Goal: Information Seeking & Learning: Check status

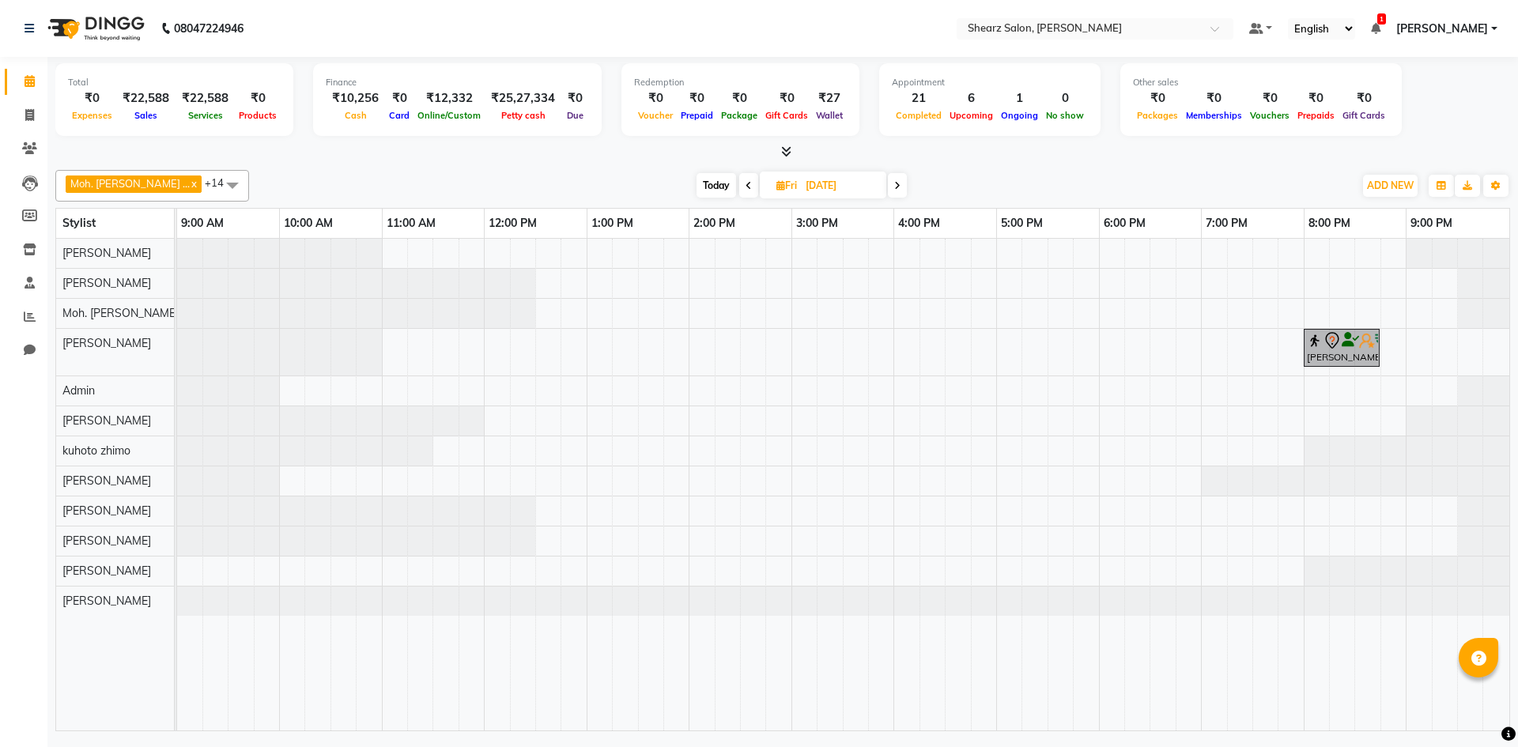
click at [746, 184] on icon at bounding box center [749, 185] width 6 height 9
type input "[DATE]"
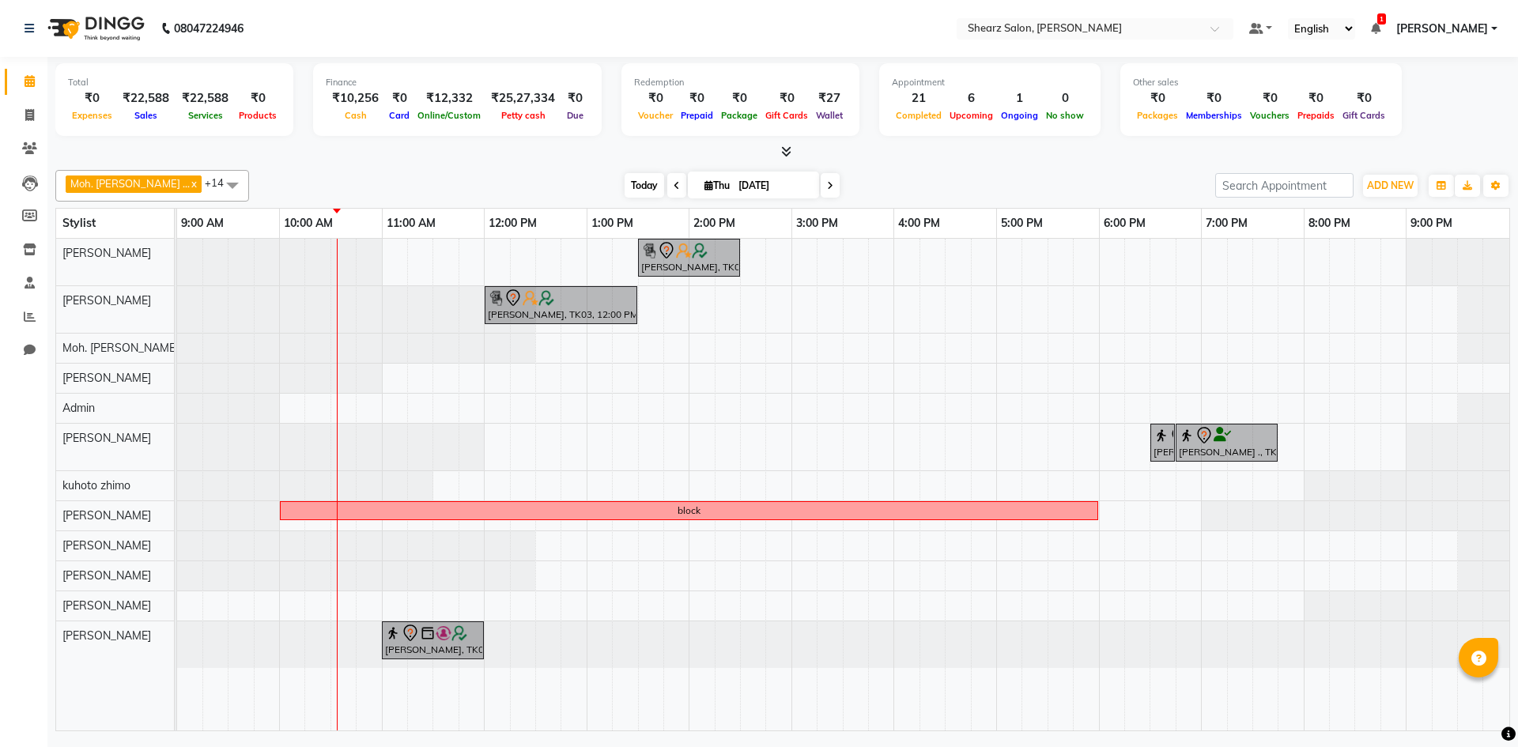
click at [625, 189] on span "Today" at bounding box center [645, 185] width 40 height 25
click at [625, 183] on span "Today" at bounding box center [645, 185] width 40 height 25
click at [705, 184] on icon at bounding box center [709, 185] width 9 height 10
select select "9"
select select "2025"
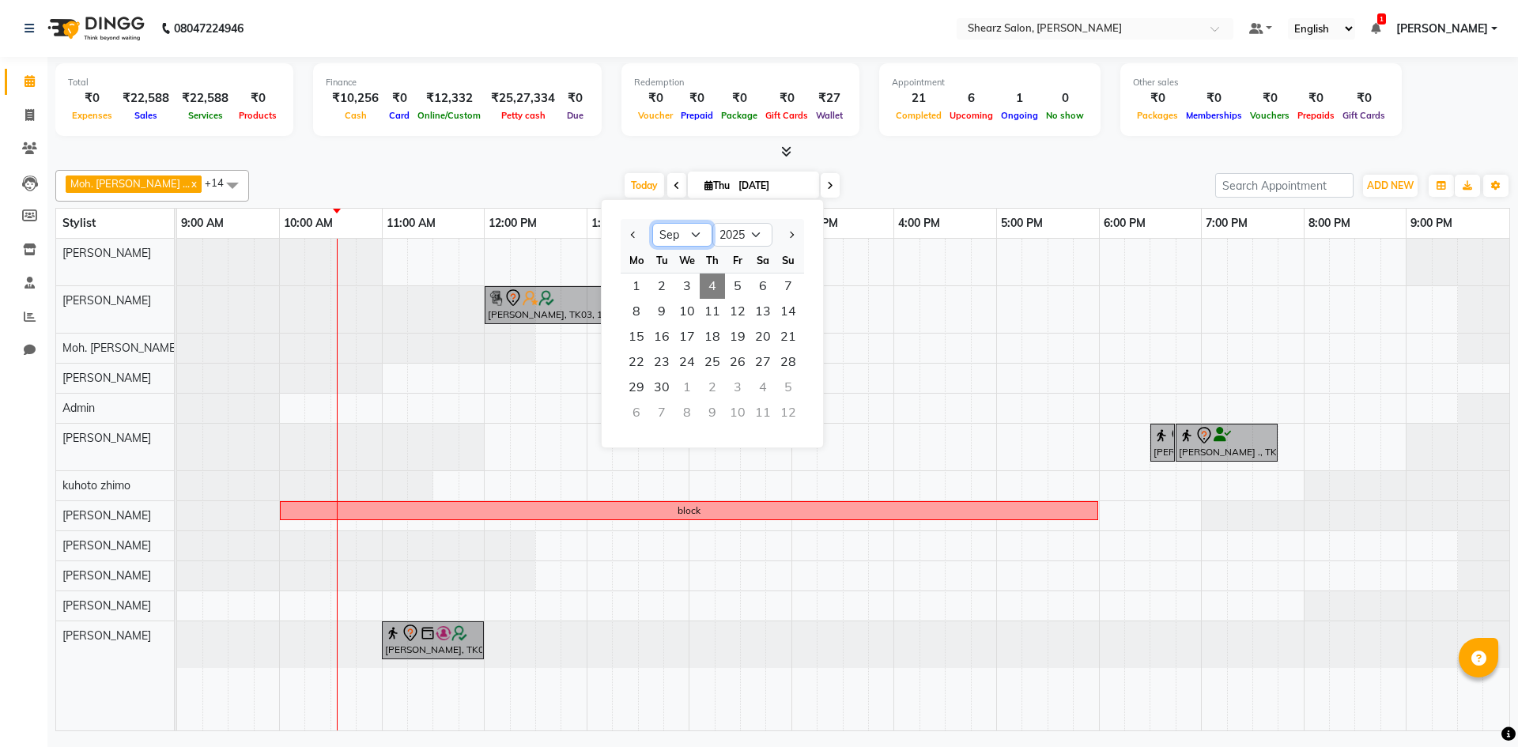
click at [682, 238] on select "Jan Feb Mar Apr May Jun [DATE] Aug Sep Oct Nov Dec" at bounding box center [682, 235] width 60 height 24
select select "6"
click at [652, 223] on select "Jan Feb Mar Apr May Jun [DATE] Aug Sep Oct Nov Dec" at bounding box center [682, 235] width 60 height 24
click at [785, 281] on span "1" at bounding box center [788, 286] width 25 height 25
type input "[DATE]"
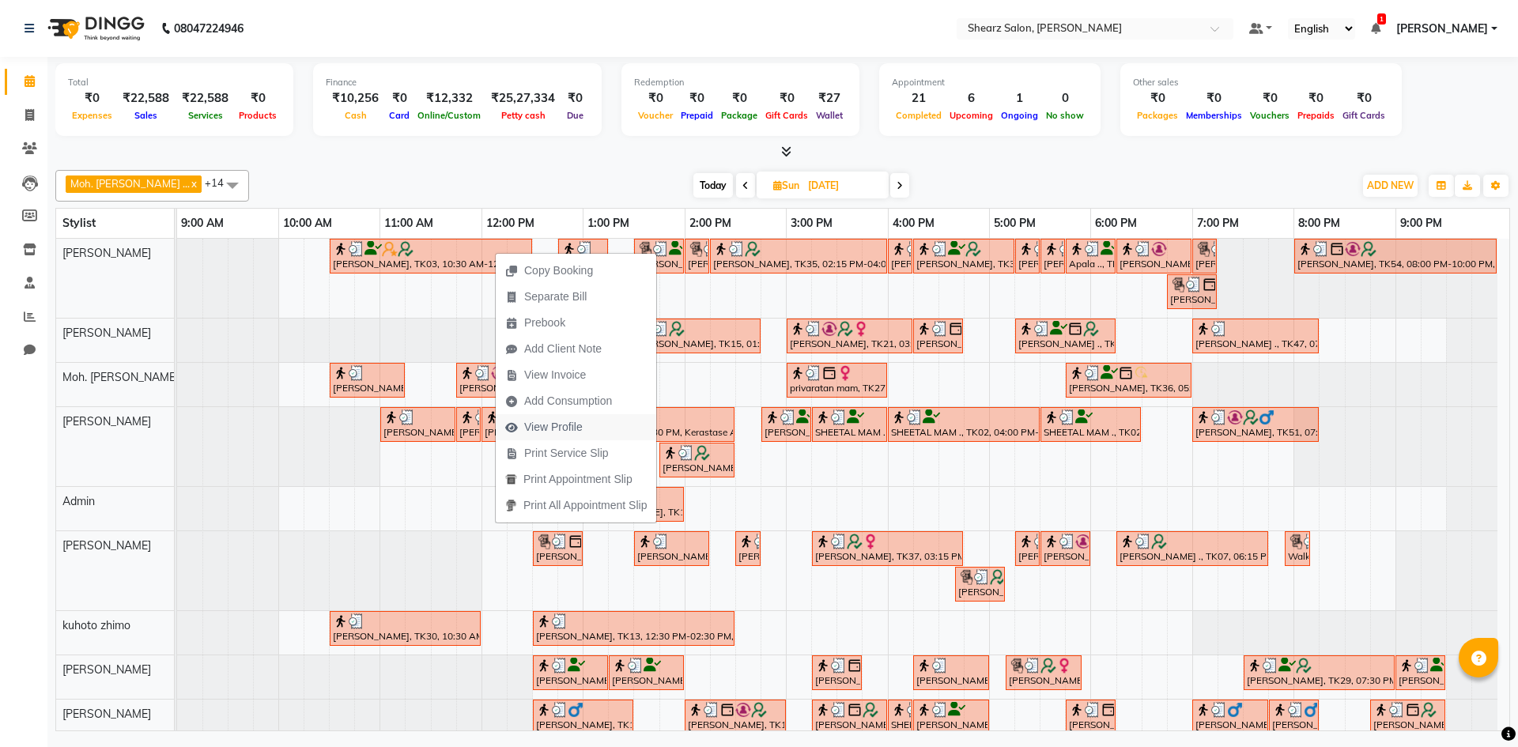
click at [528, 425] on span "View Profile" at bounding box center [553, 427] width 59 height 17
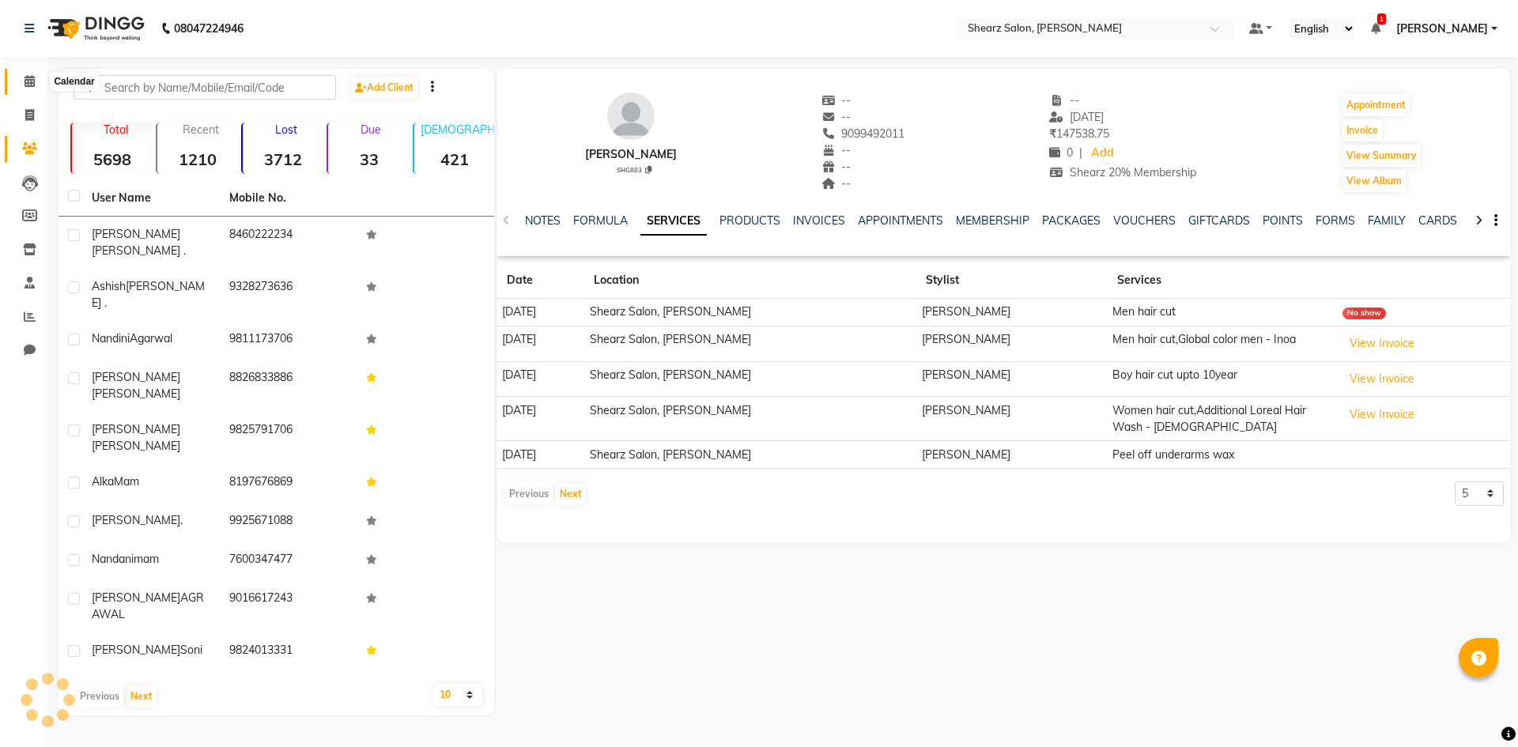
click at [25, 76] on icon at bounding box center [30, 81] width 10 height 12
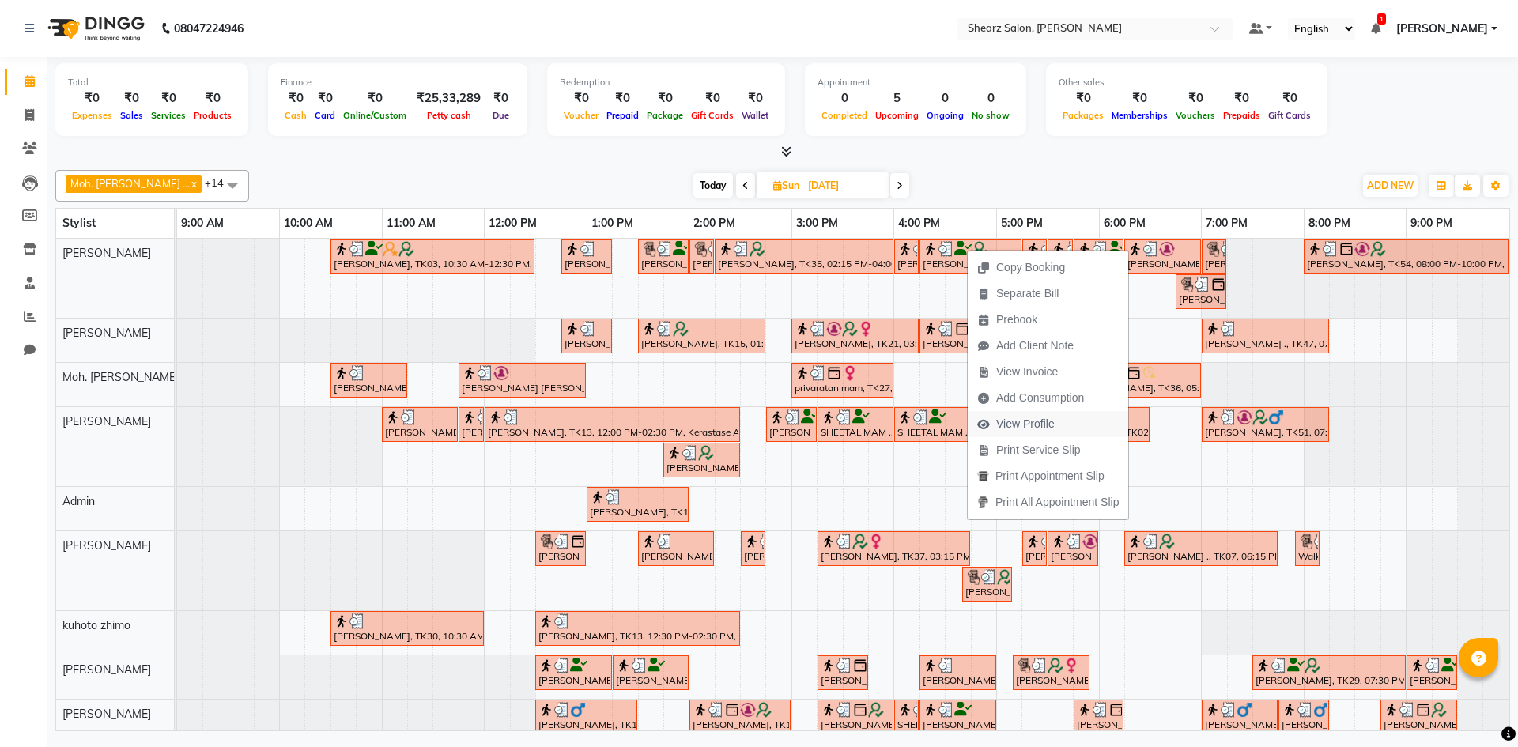
click at [1013, 419] on span "View Profile" at bounding box center [1025, 424] width 59 height 17
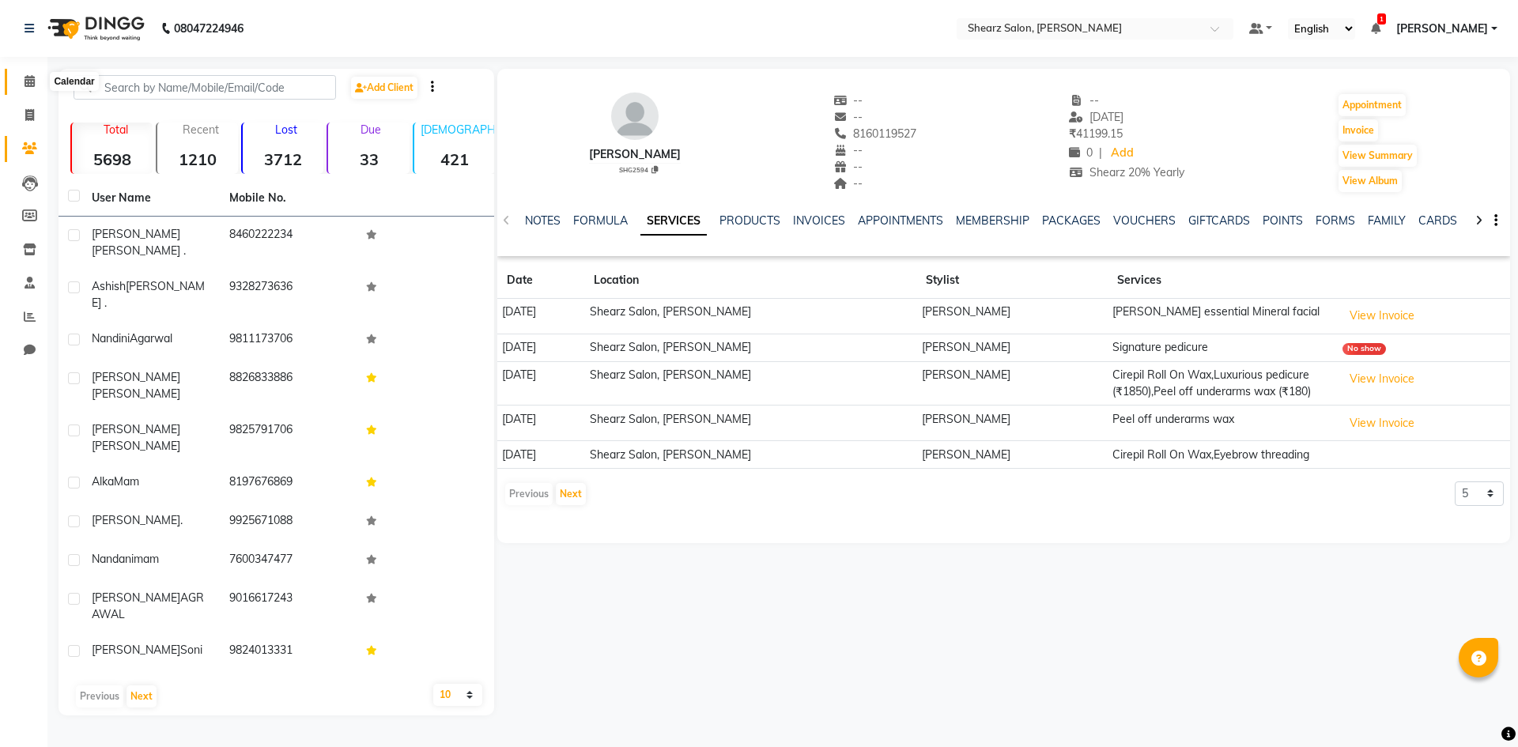
click at [35, 80] on icon at bounding box center [30, 81] width 10 height 12
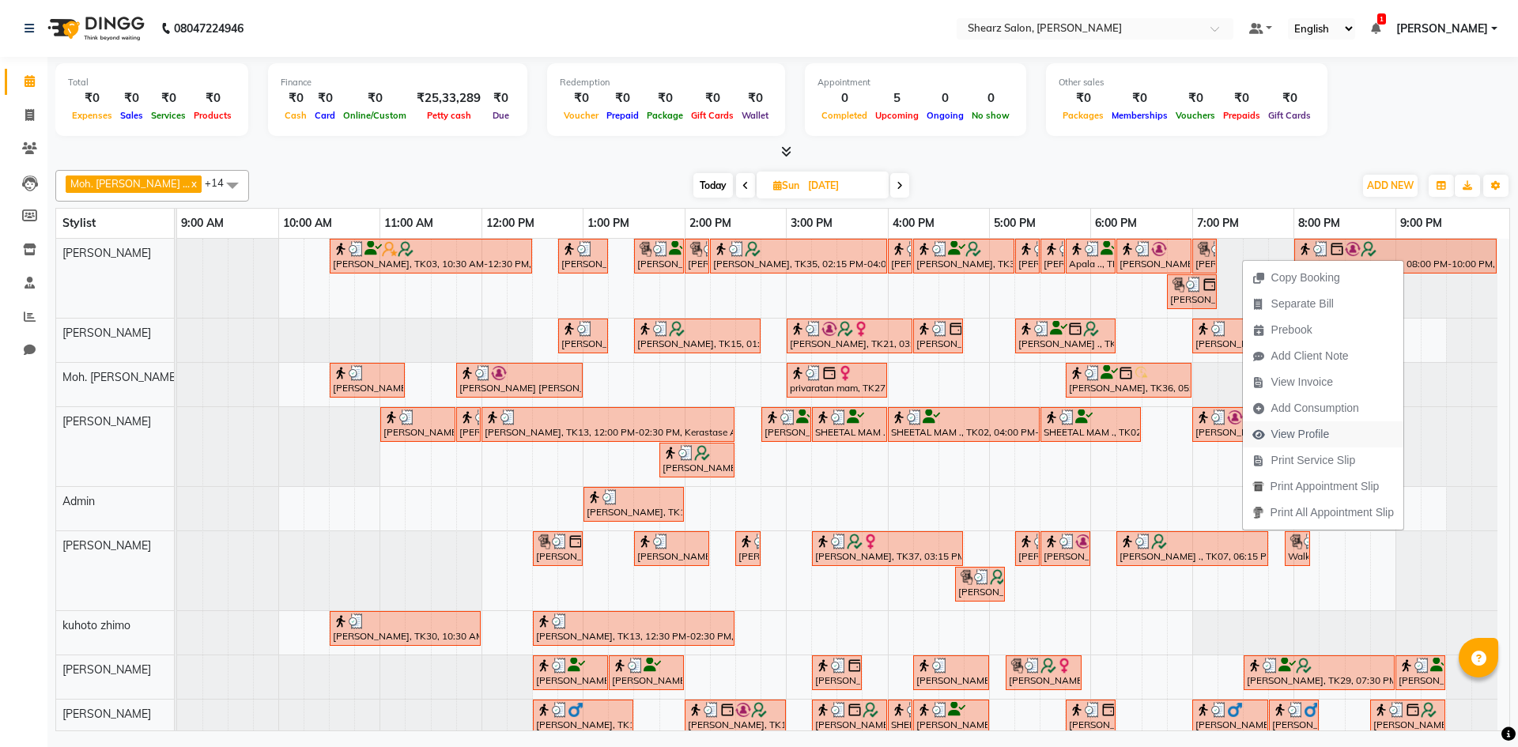
click at [1281, 436] on span "View Profile" at bounding box center [1301, 434] width 59 height 17
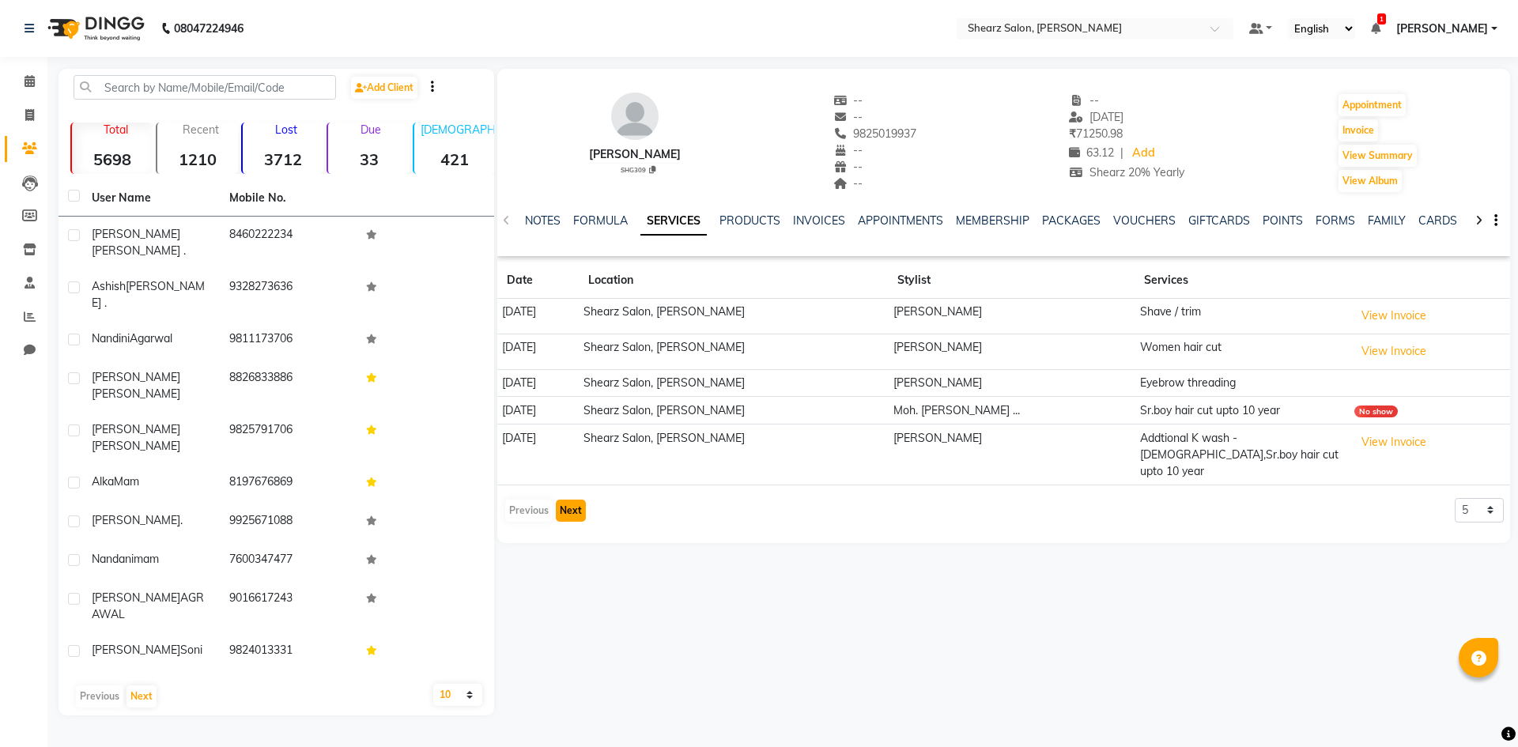
click at [563, 500] on button "Next" at bounding box center [571, 511] width 30 height 22
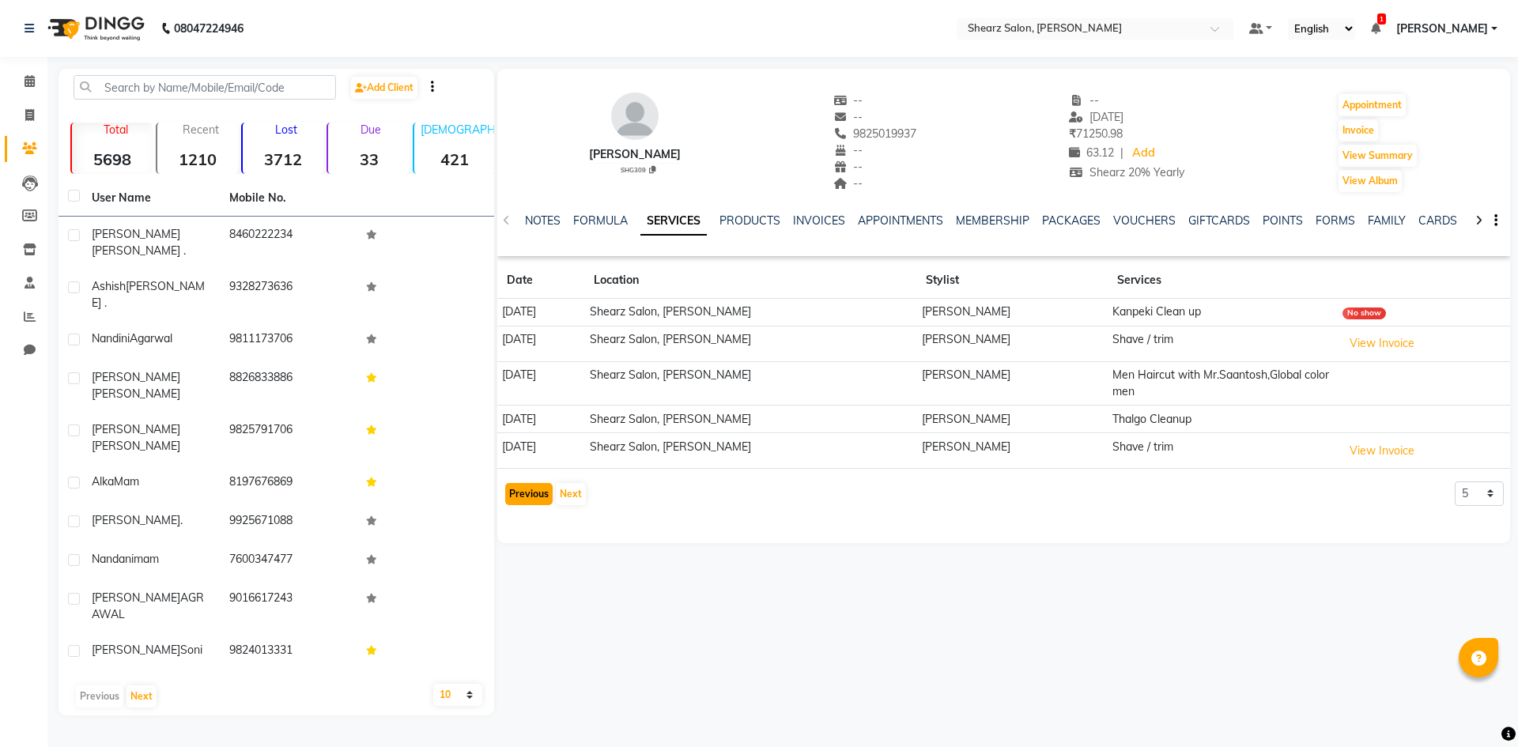
click at [538, 492] on button "Previous" at bounding box center [528, 494] width 47 height 22
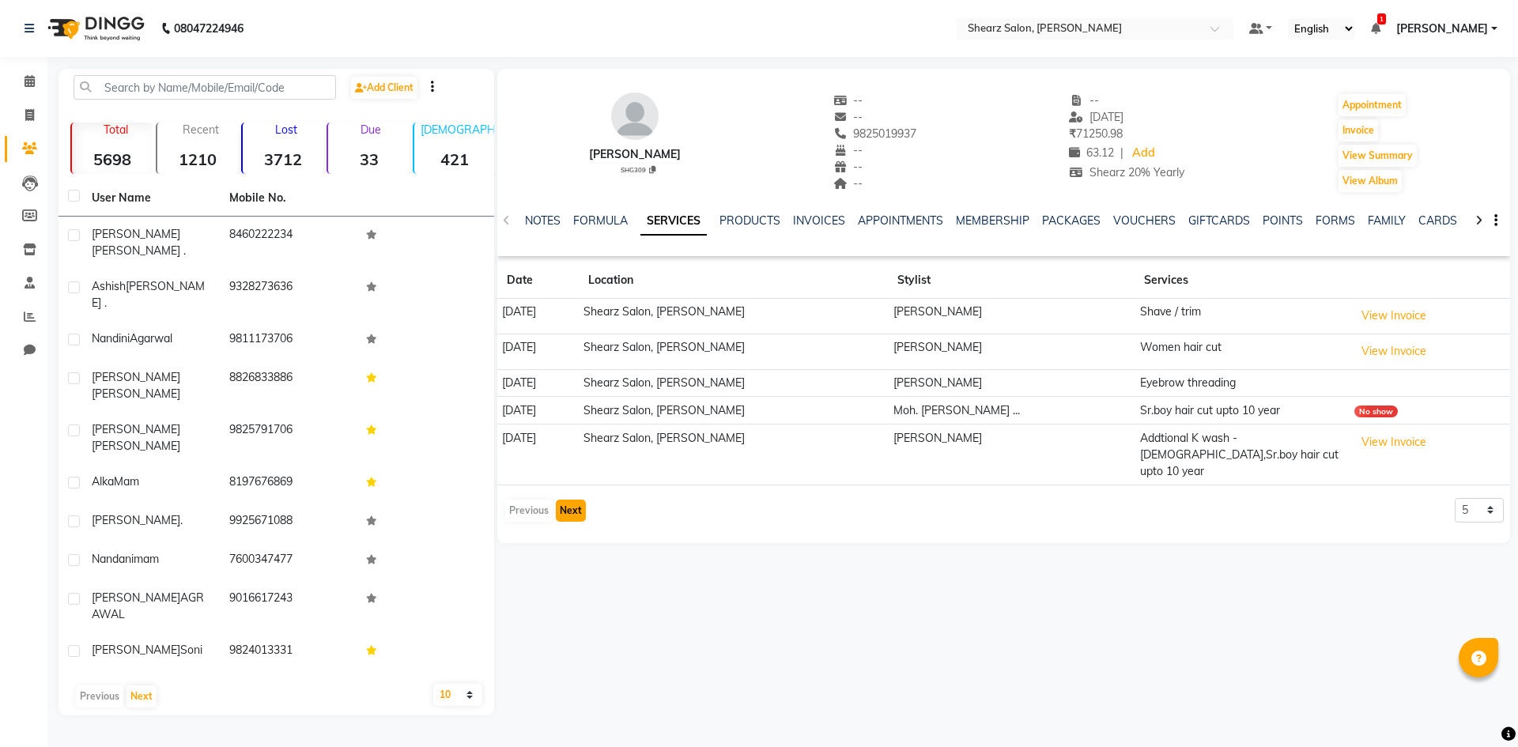
click at [562, 500] on button "Next" at bounding box center [571, 511] width 30 height 22
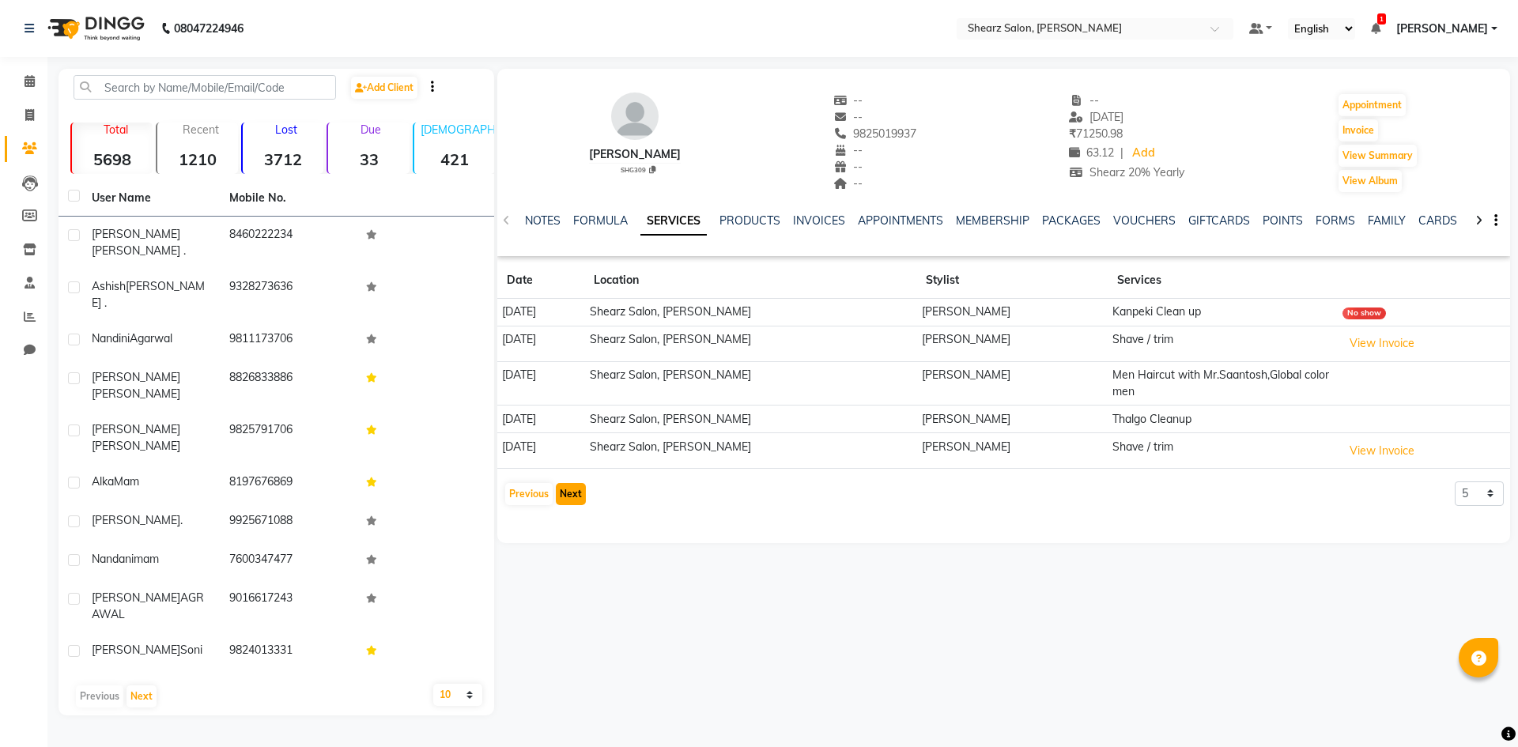
click at [569, 488] on button "Next" at bounding box center [571, 494] width 30 height 22
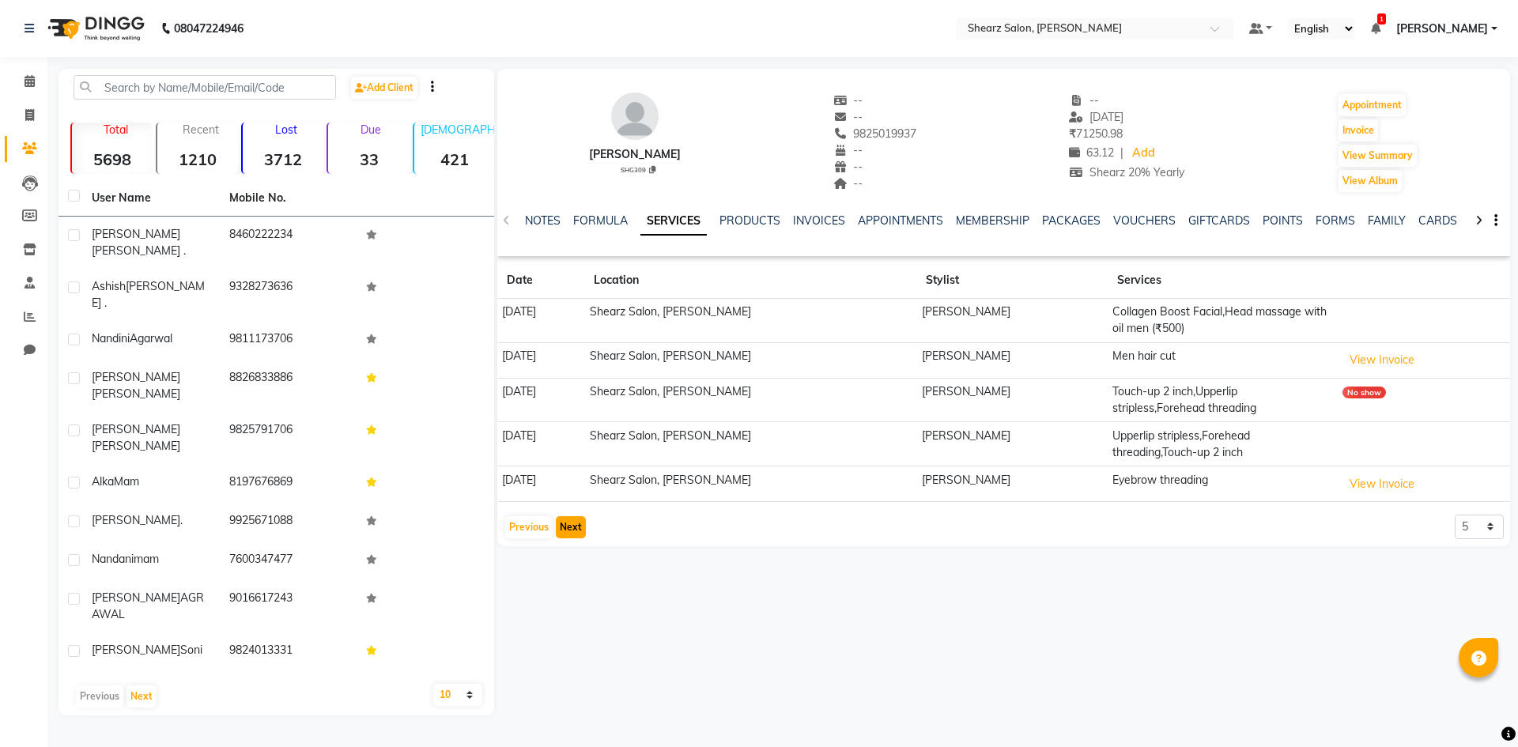
click at [565, 527] on button "Next" at bounding box center [571, 527] width 30 height 22
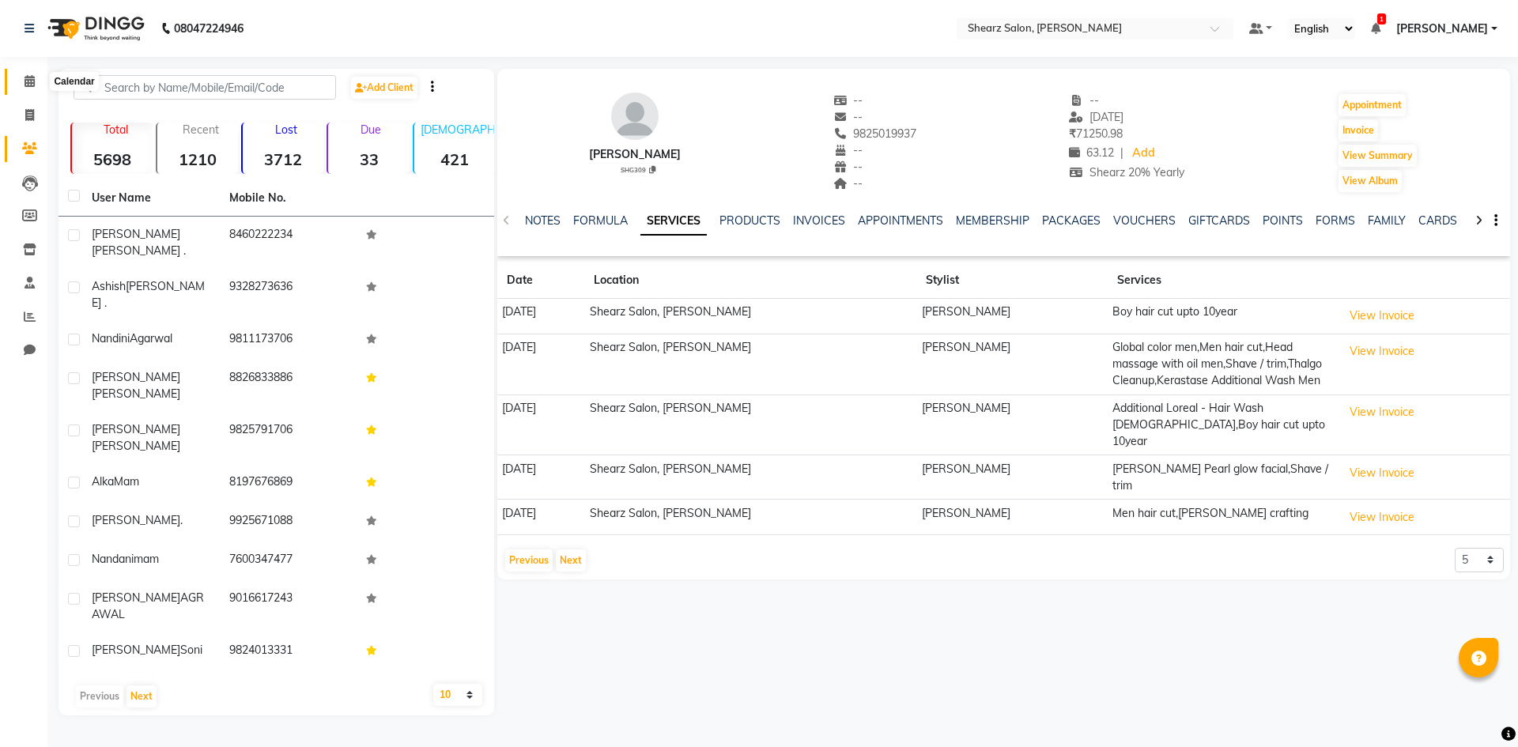
click at [32, 75] on icon at bounding box center [30, 81] width 10 height 12
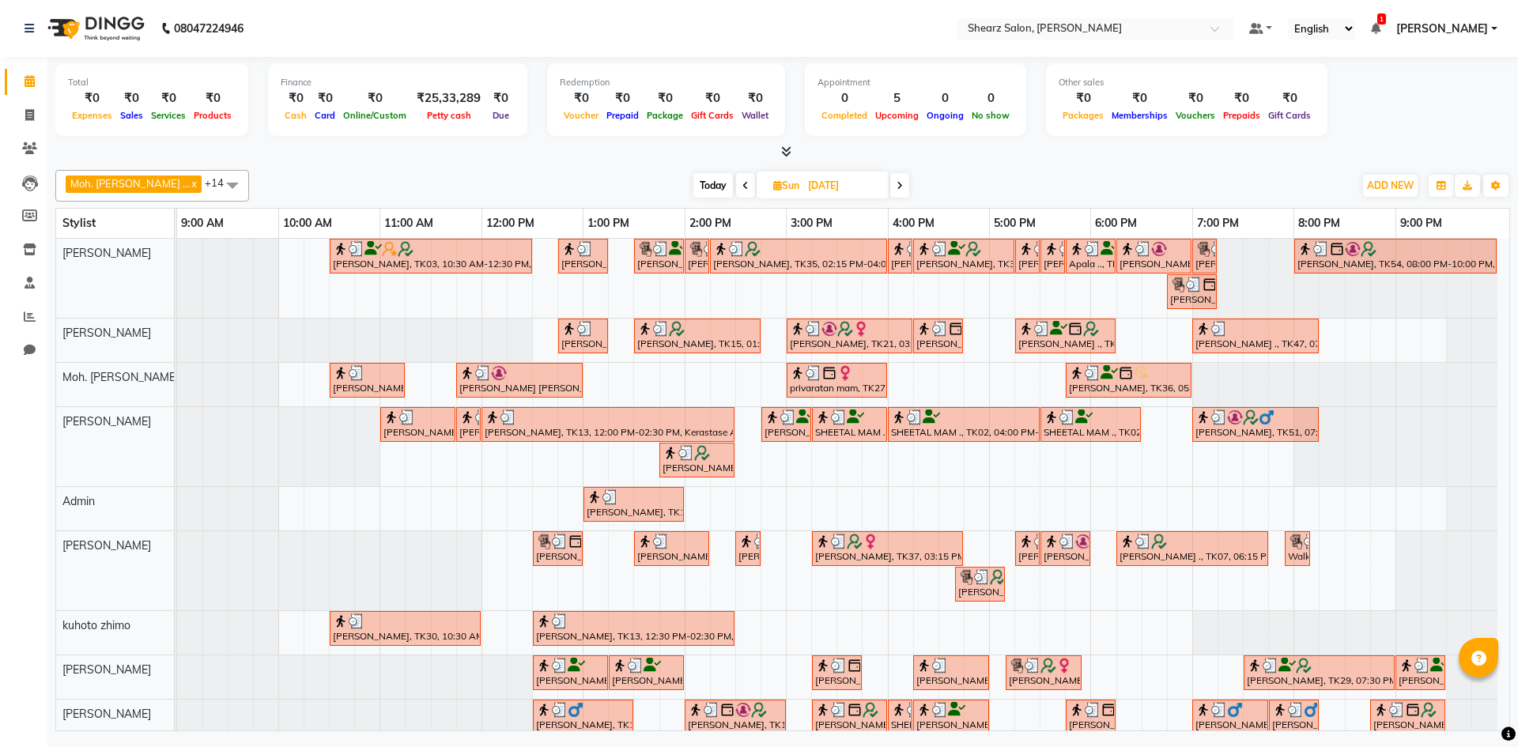
click at [897, 187] on icon at bounding box center [900, 185] width 6 height 9
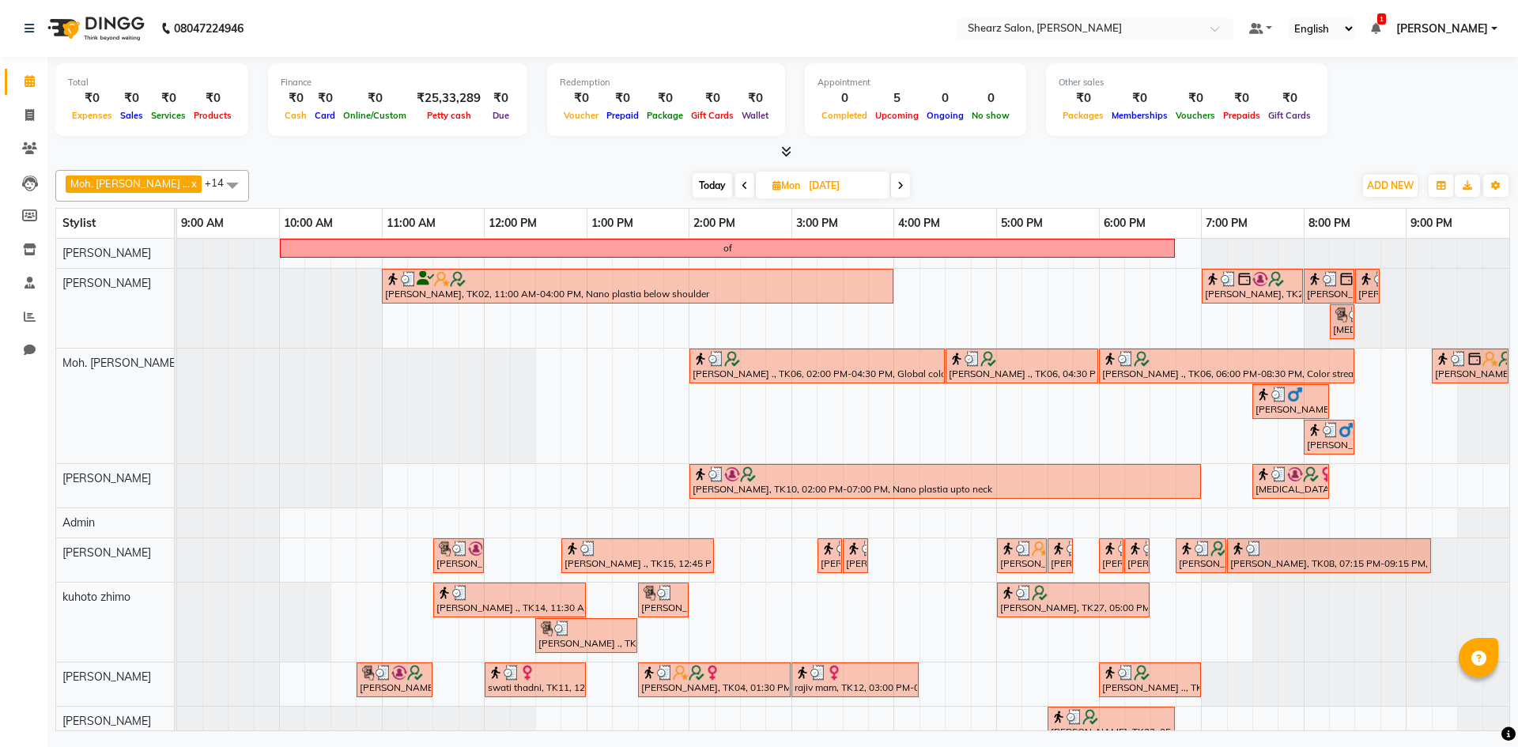
click at [898, 187] on icon at bounding box center [901, 185] width 6 height 9
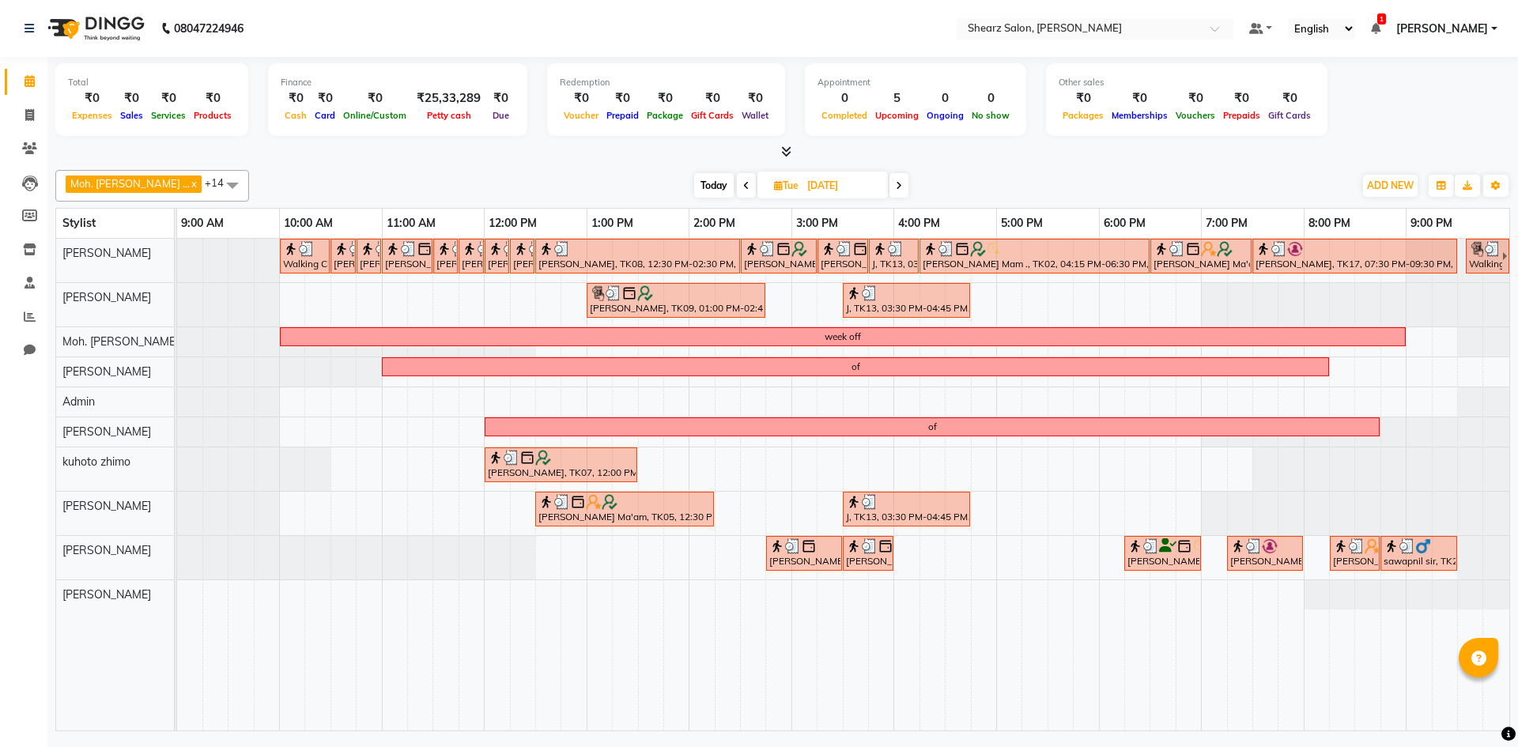
click at [896, 187] on icon at bounding box center [899, 185] width 6 height 9
type input "[DATE]"
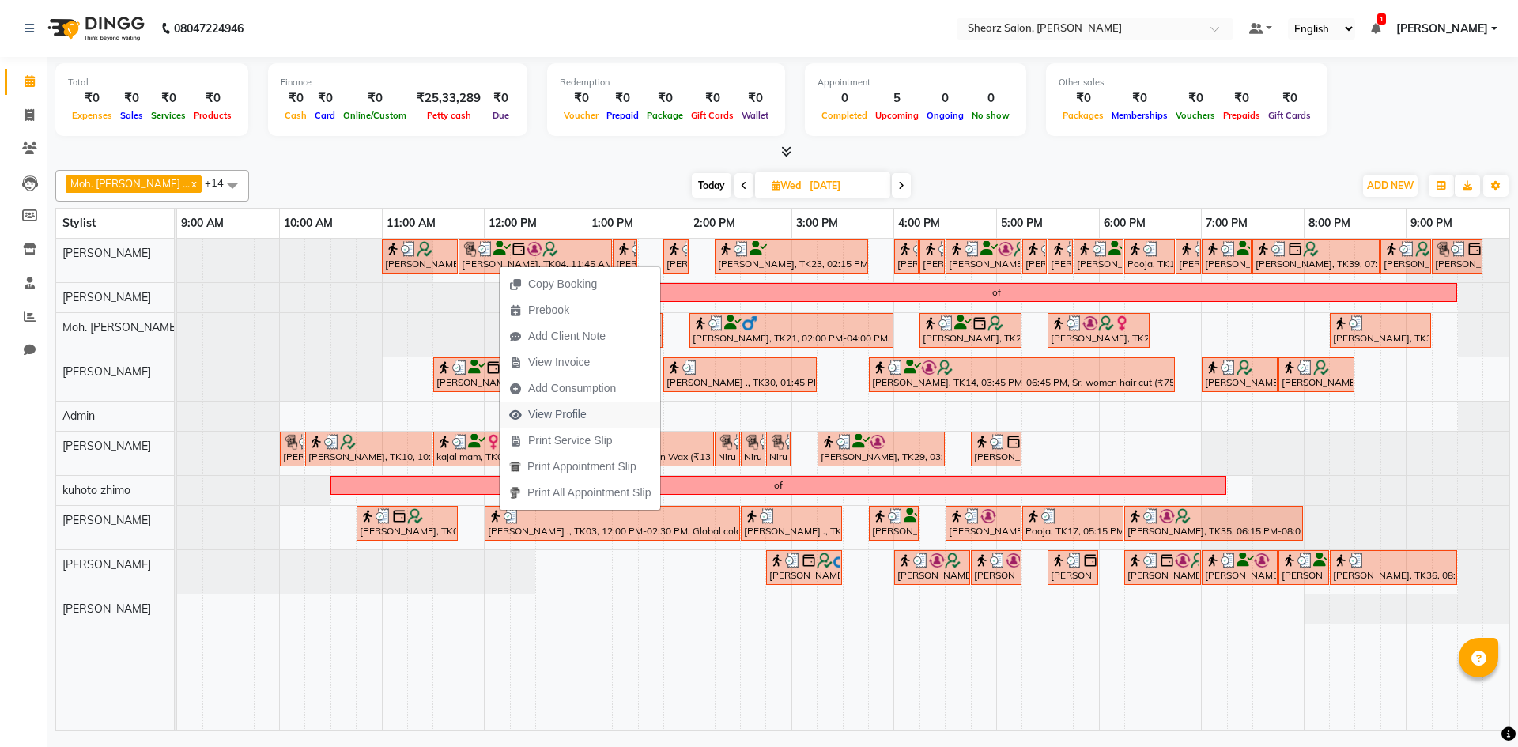
click at [611, 414] on button "View Profile" at bounding box center [580, 415] width 161 height 26
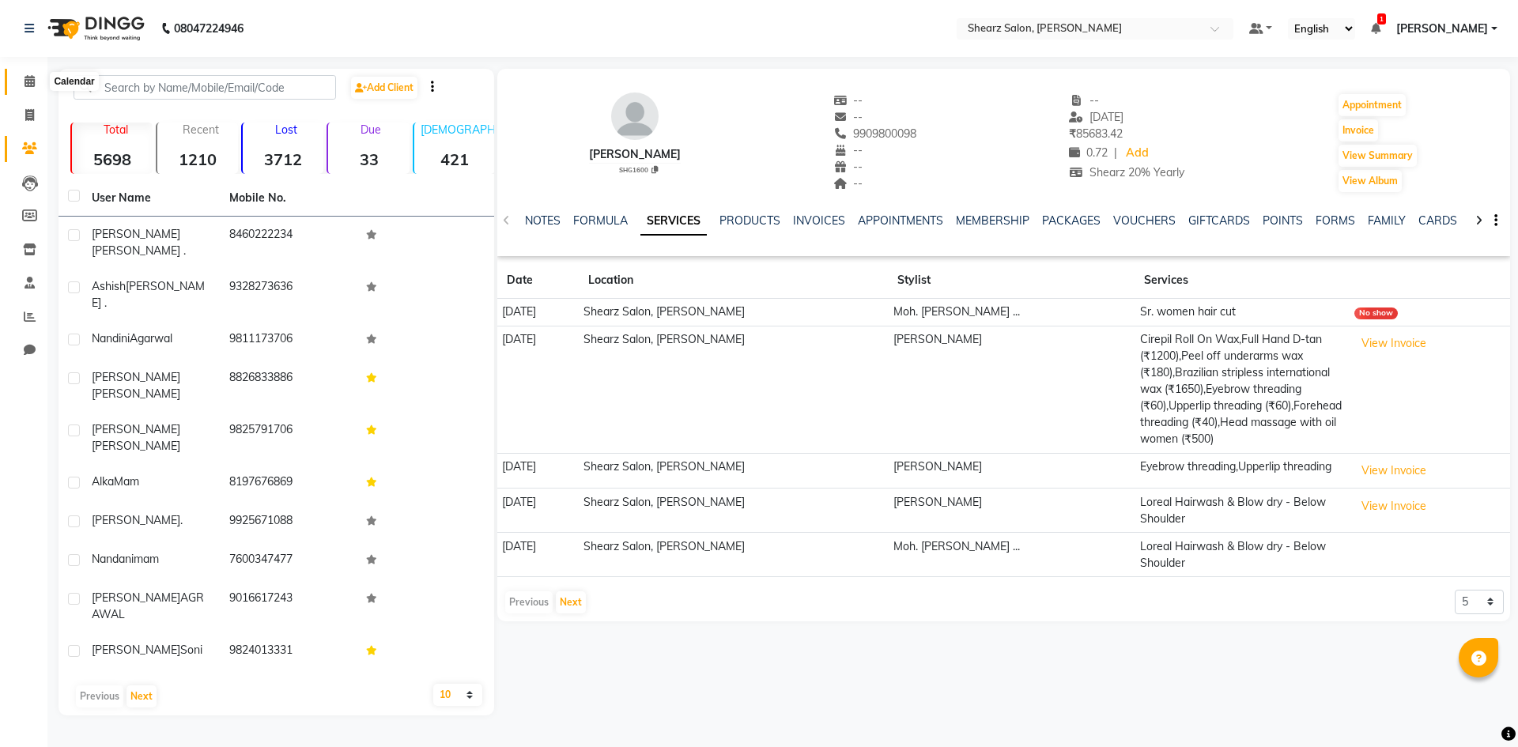
click at [31, 74] on span at bounding box center [30, 82] width 28 height 18
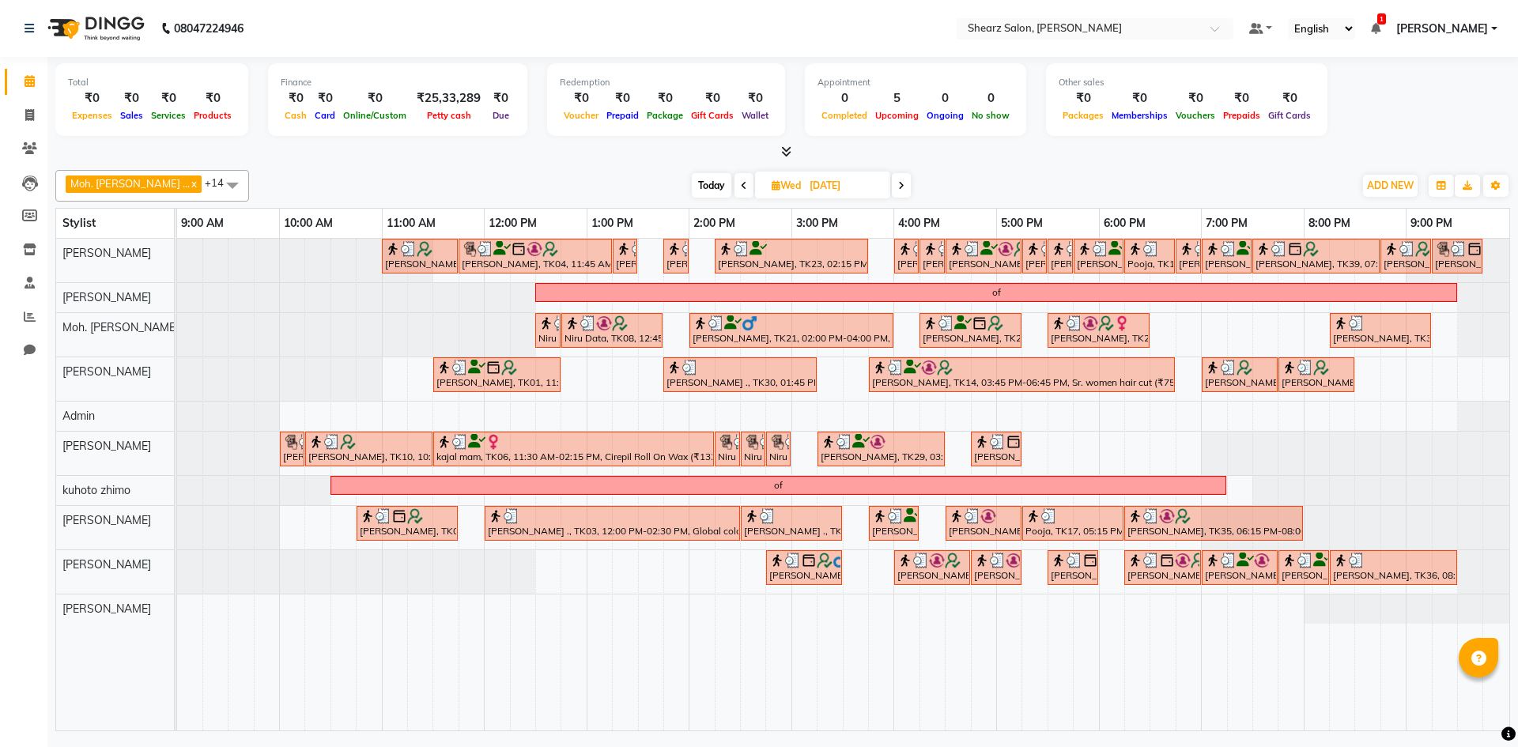
click at [898, 183] on icon at bounding box center [901, 185] width 6 height 9
type input "[DATE]"
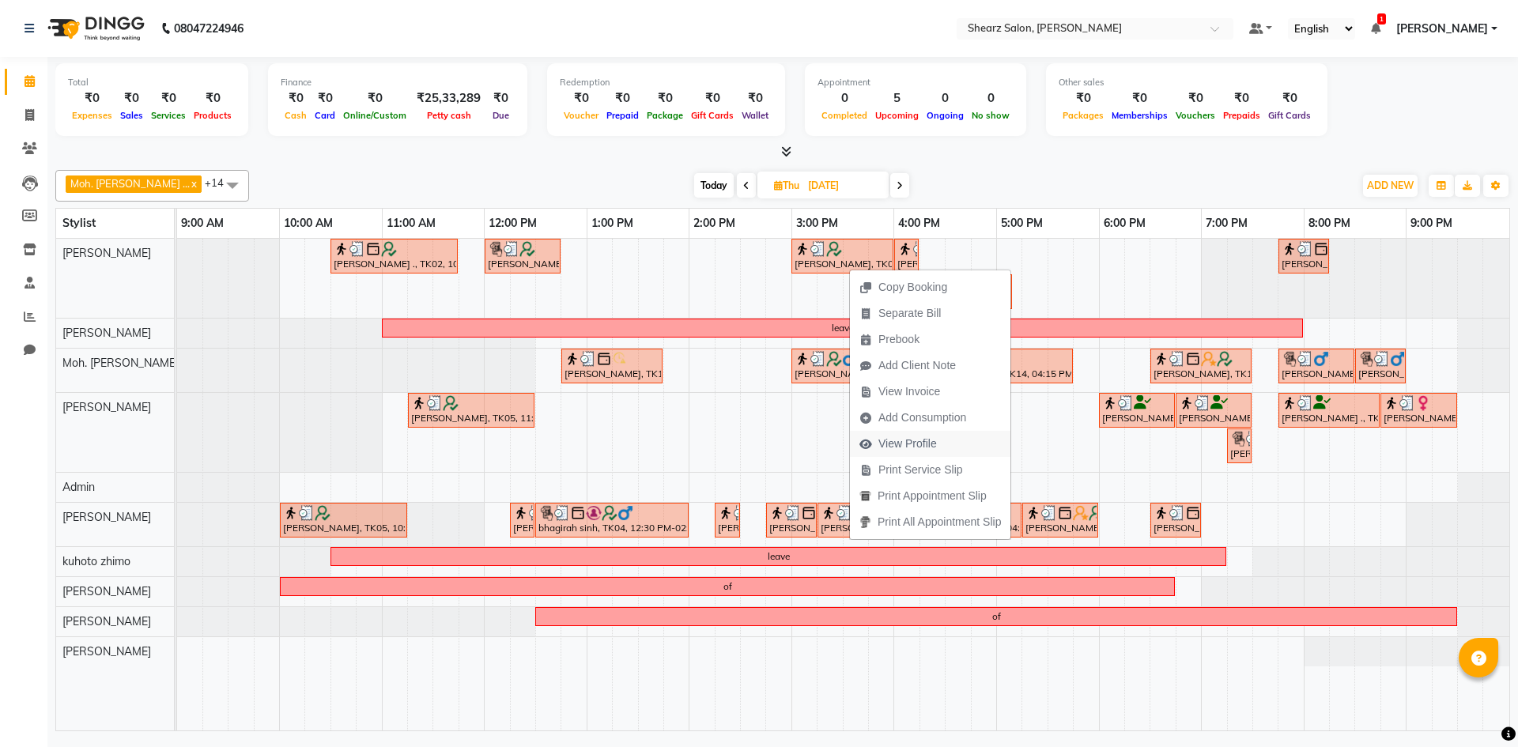
click at [891, 440] on span "View Profile" at bounding box center [908, 444] width 59 height 17
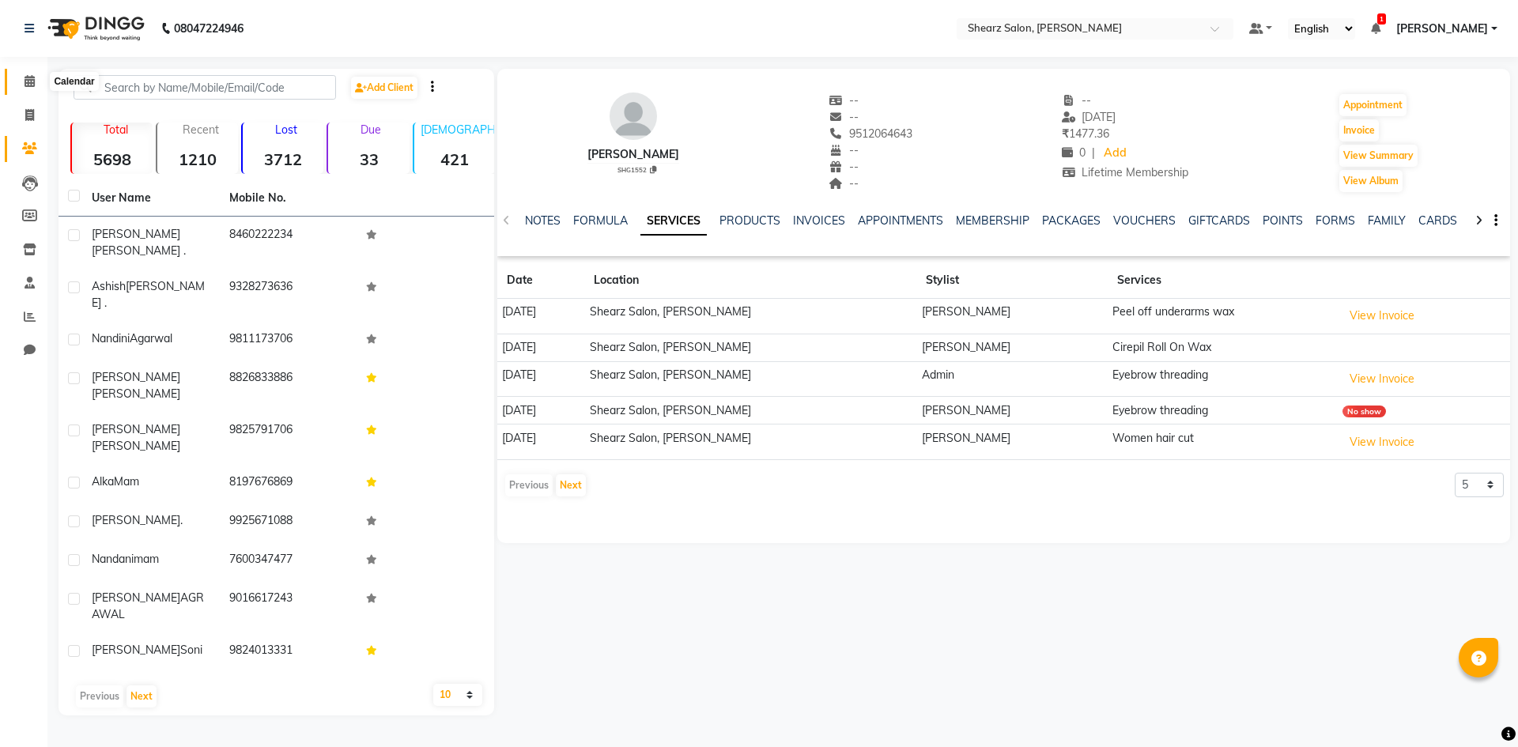
click at [35, 83] on icon at bounding box center [30, 81] width 10 height 12
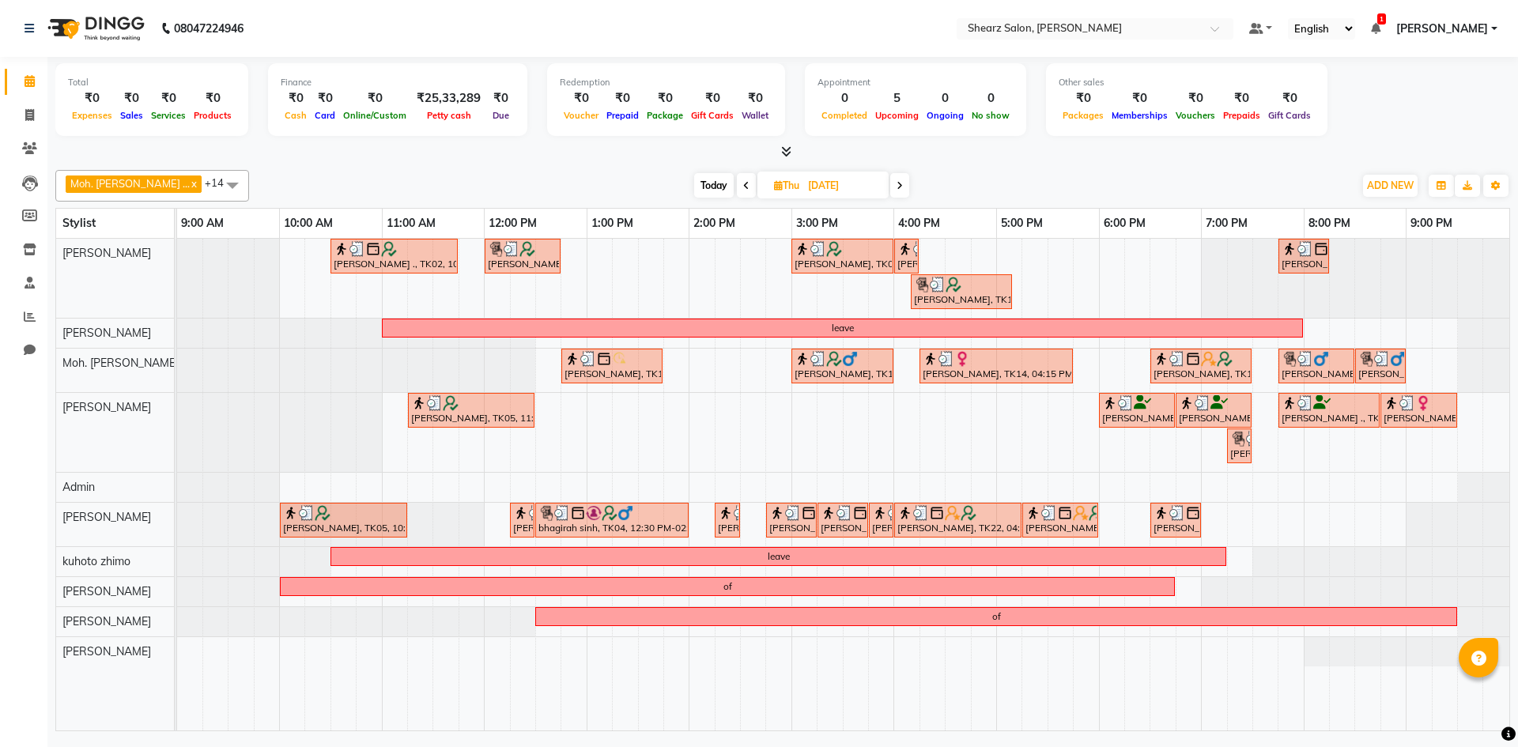
click at [890, 179] on span at bounding box center [899, 185] width 19 height 25
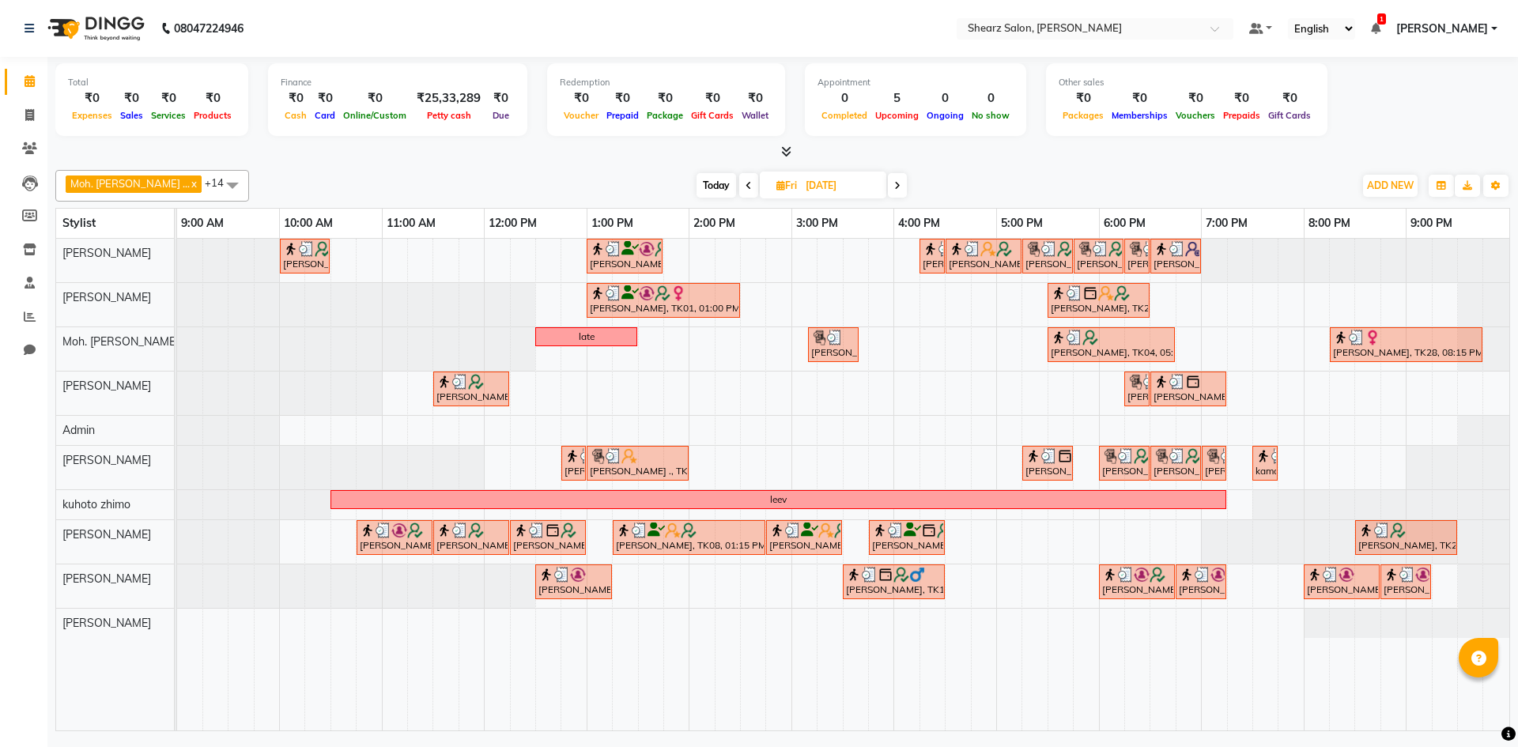
click at [894, 184] on icon at bounding box center [897, 185] width 6 height 9
type input "[DATE]"
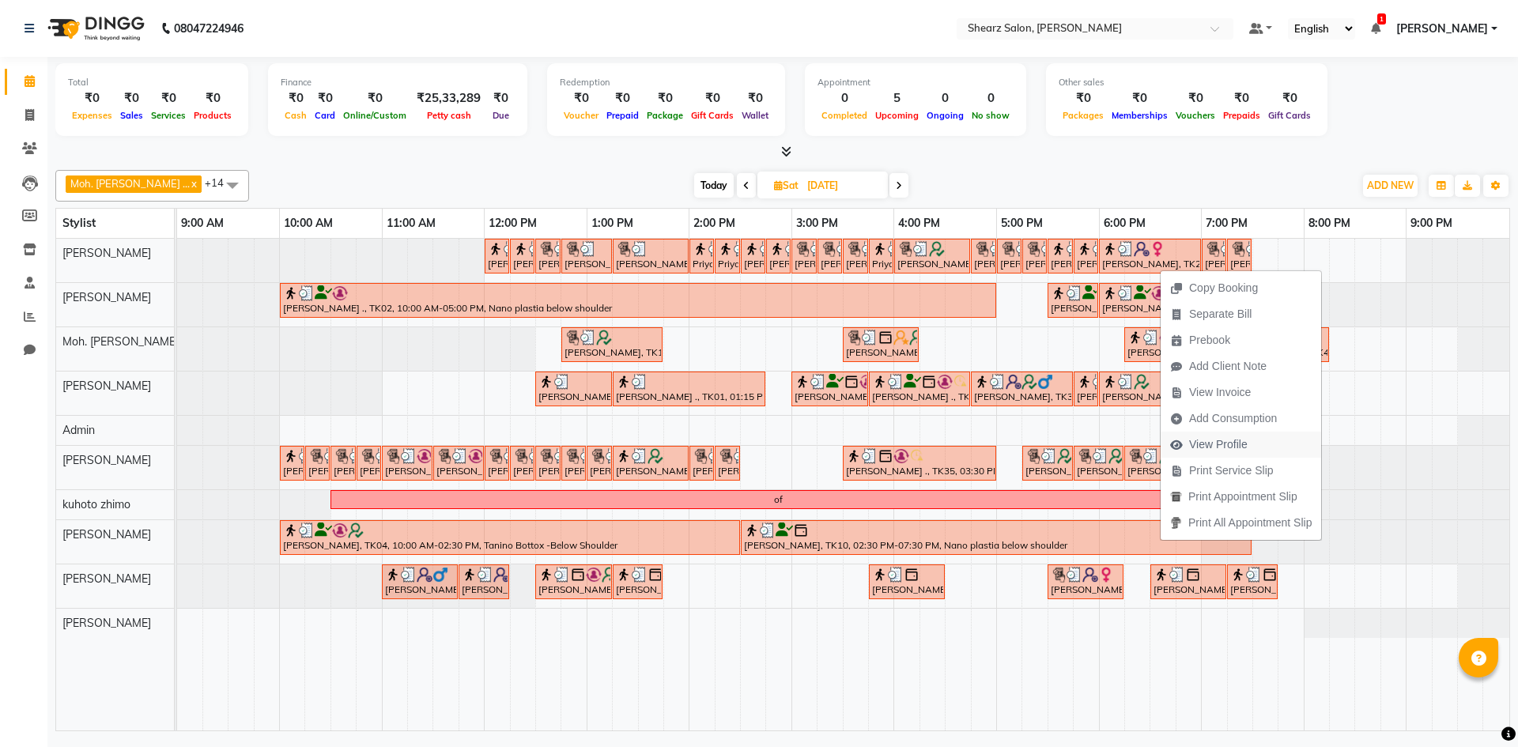
click at [1231, 442] on span "View Profile" at bounding box center [1218, 445] width 59 height 17
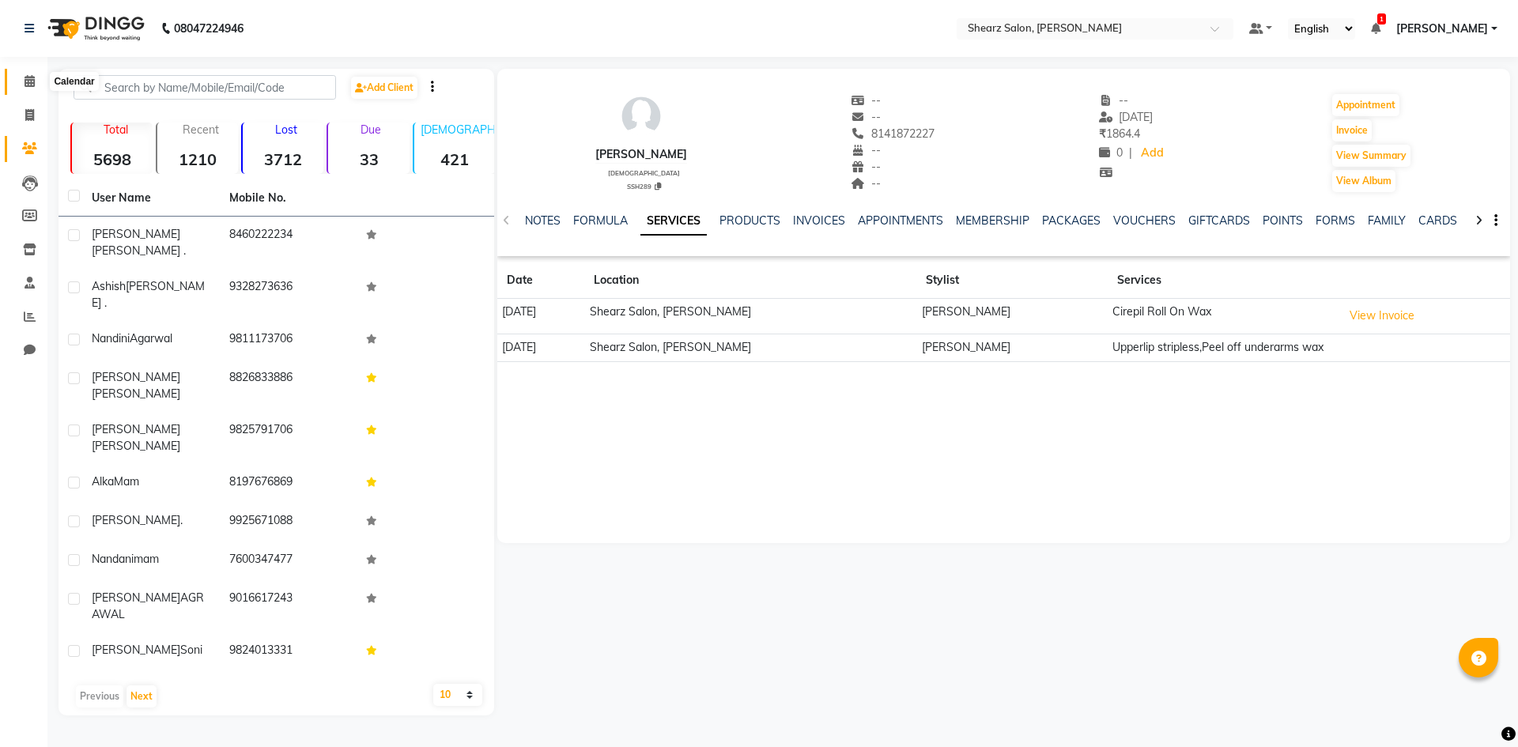
click at [25, 76] on span at bounding box center [30, 82] width 28 height 18
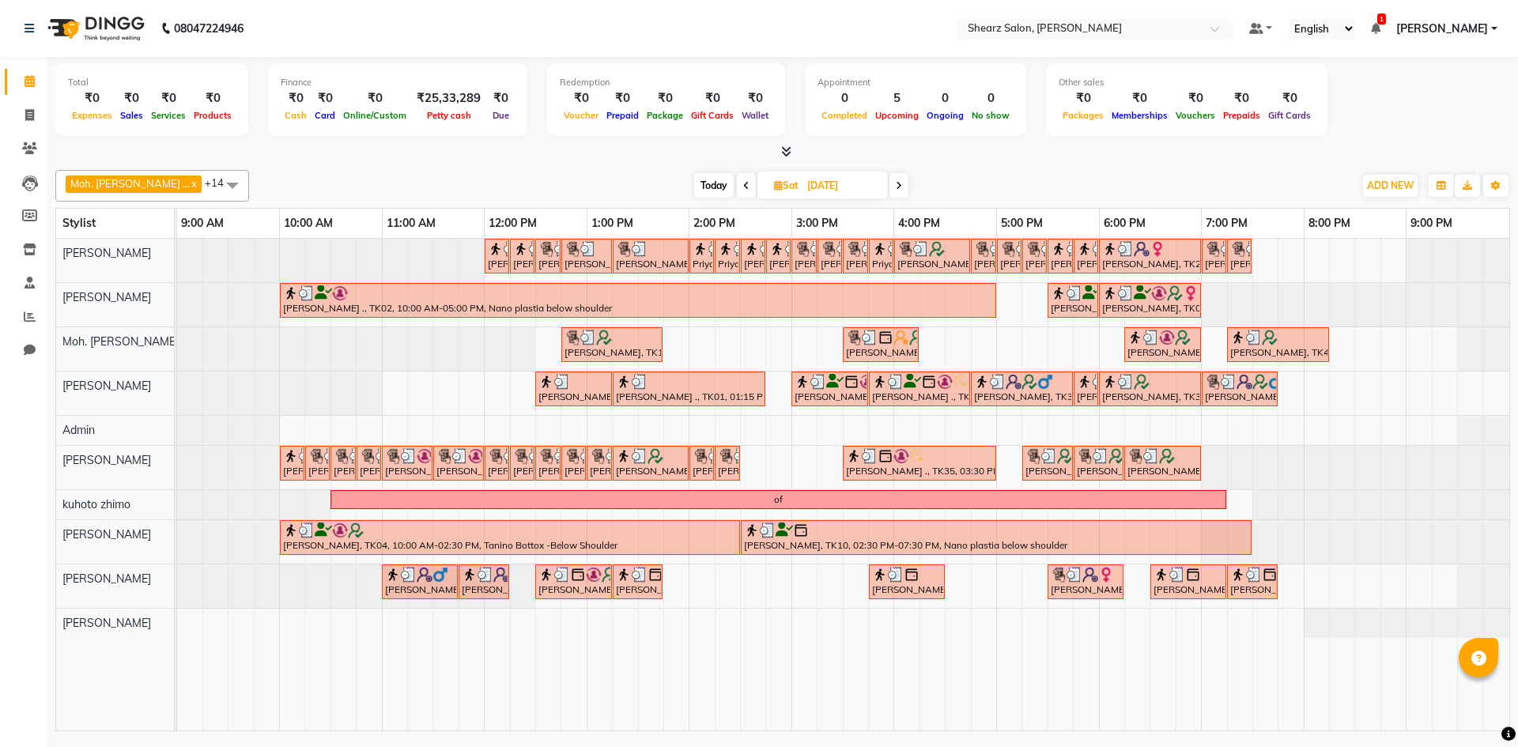
click at [890, 187] on span at bounding box center [899, 185] width 19 height 25
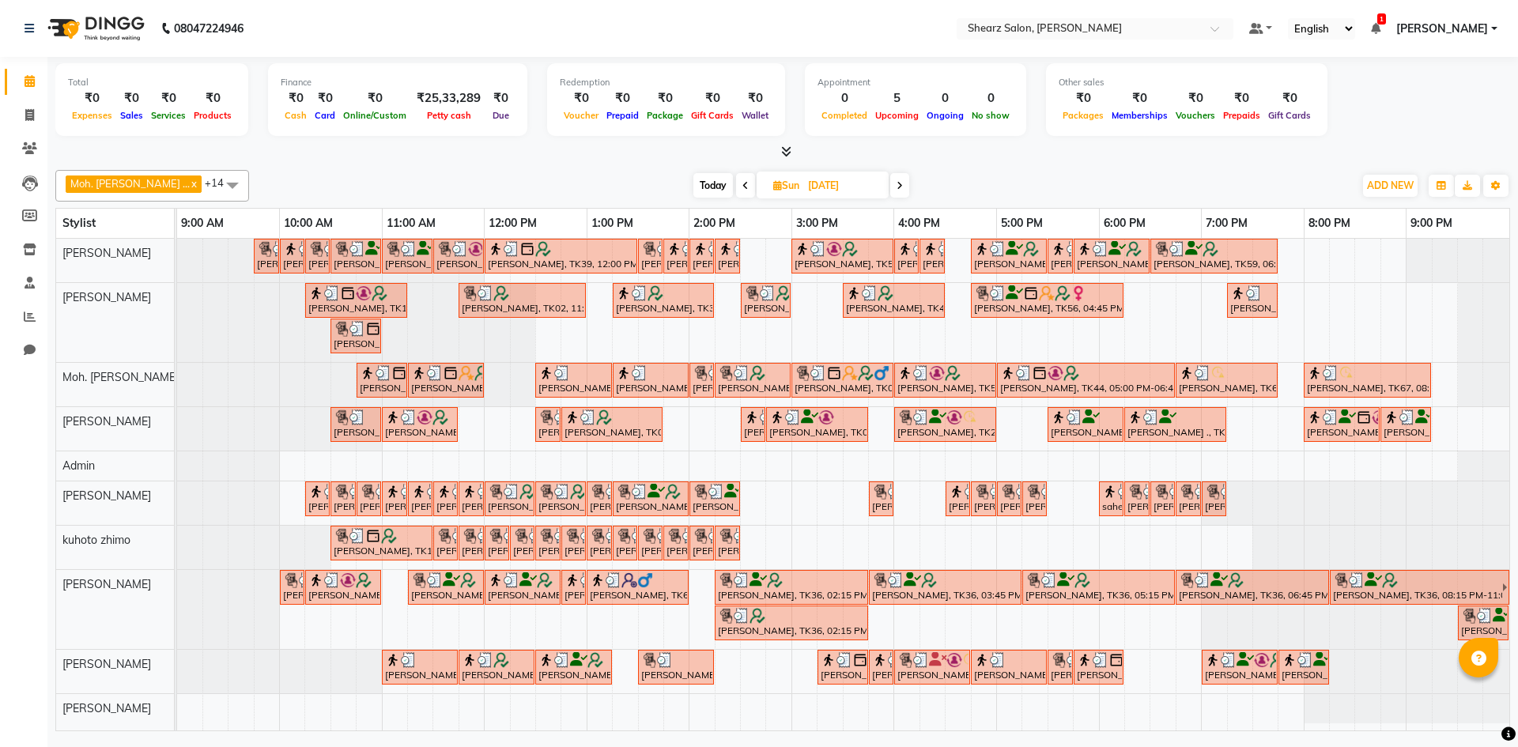
click at [890, 182] on span at bounding box center [899, 185] width 19 height 25
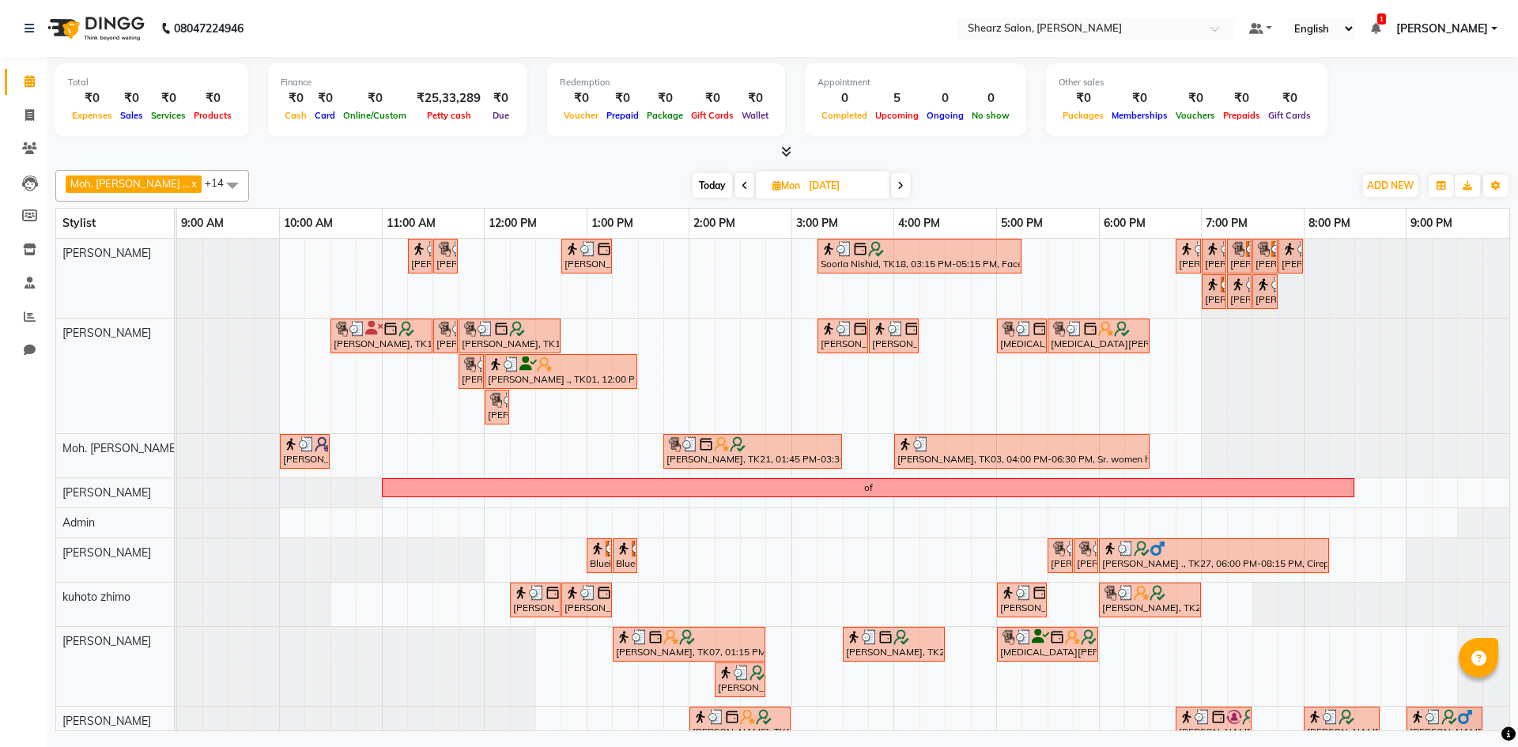
click at [898, 185] on icon at bounding box center [901, 185] width 6 height 9
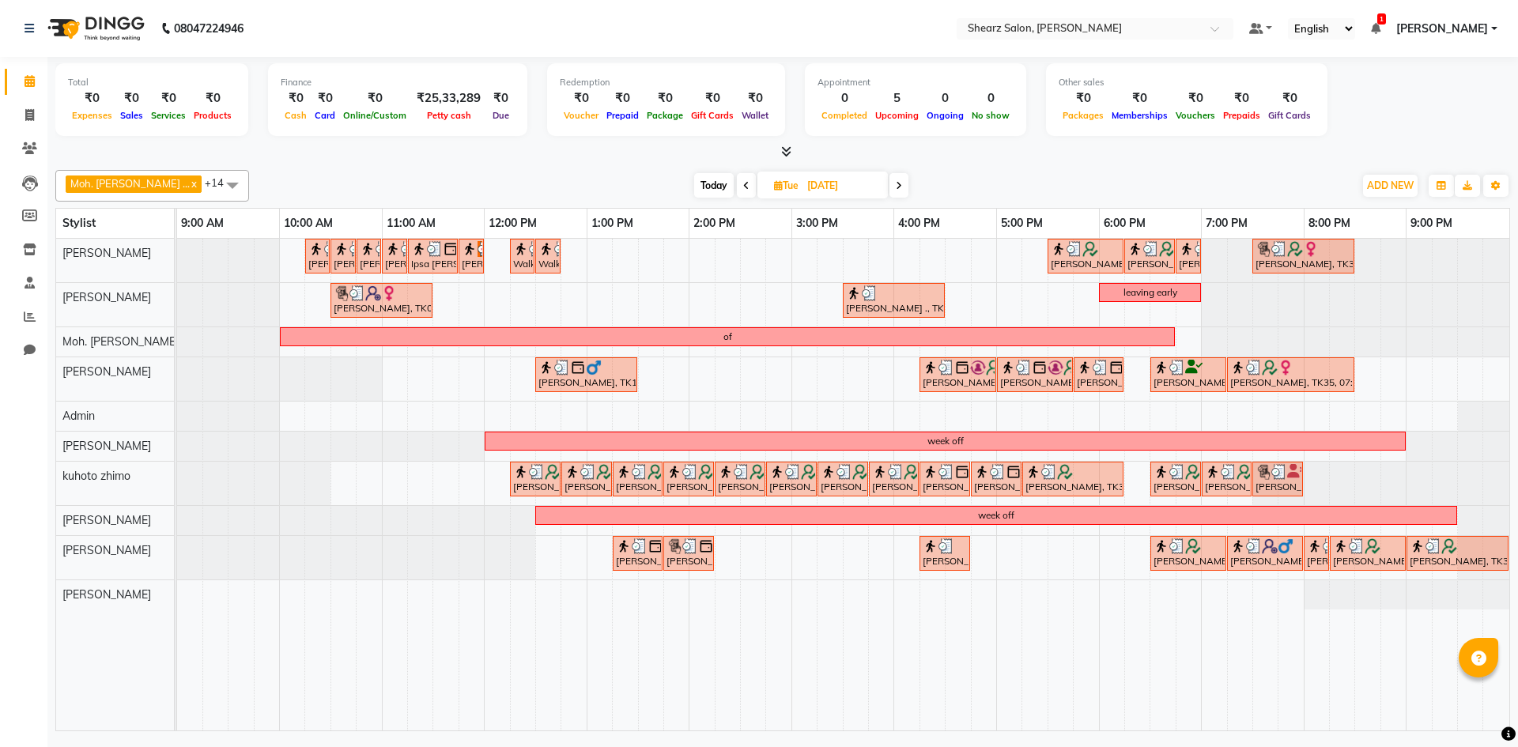
click at [896, 183] on icon at bounding box center [899, 185] width 6 height 9
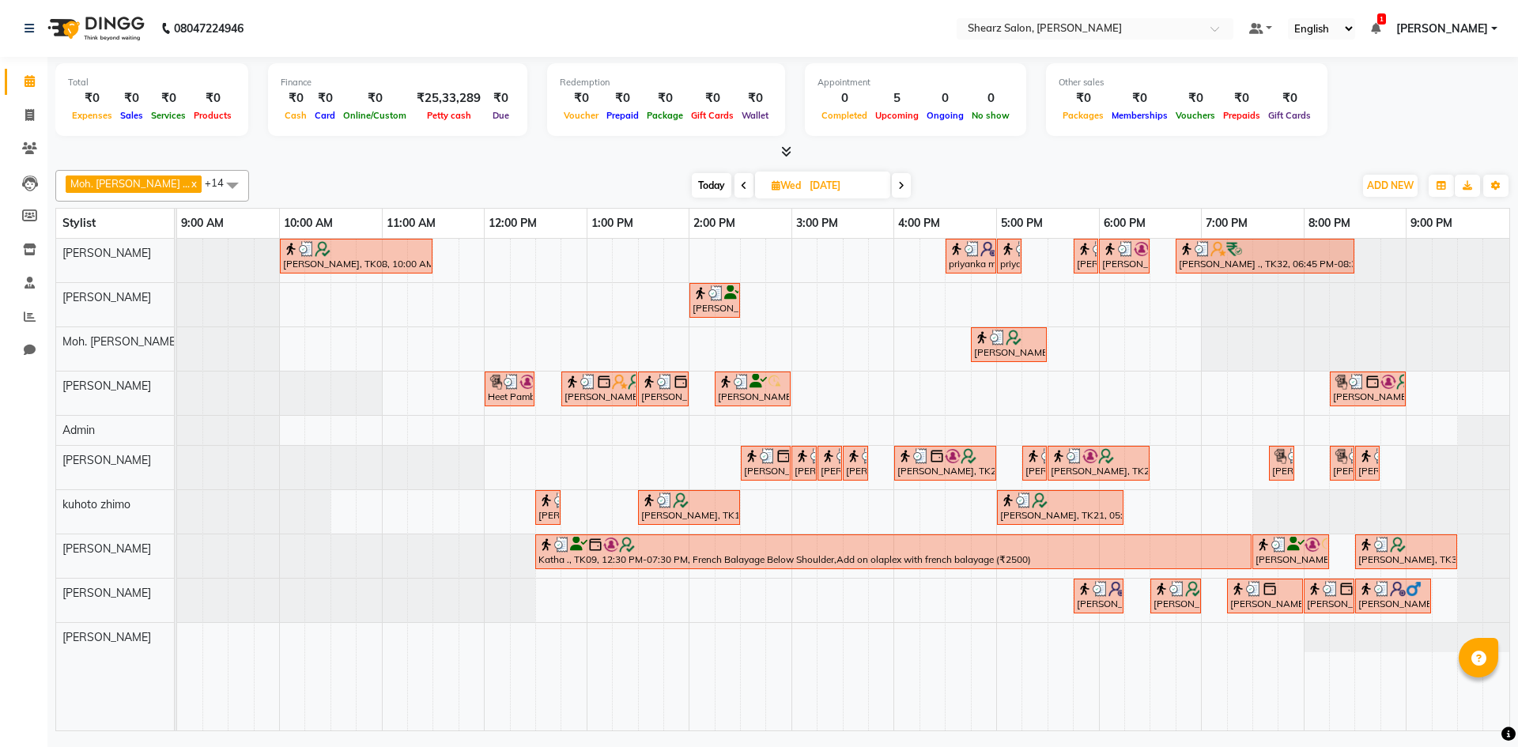
click at [898, 185] on icon at bounding box center [901, 185] width 6 height 9
type input "[DATE]"
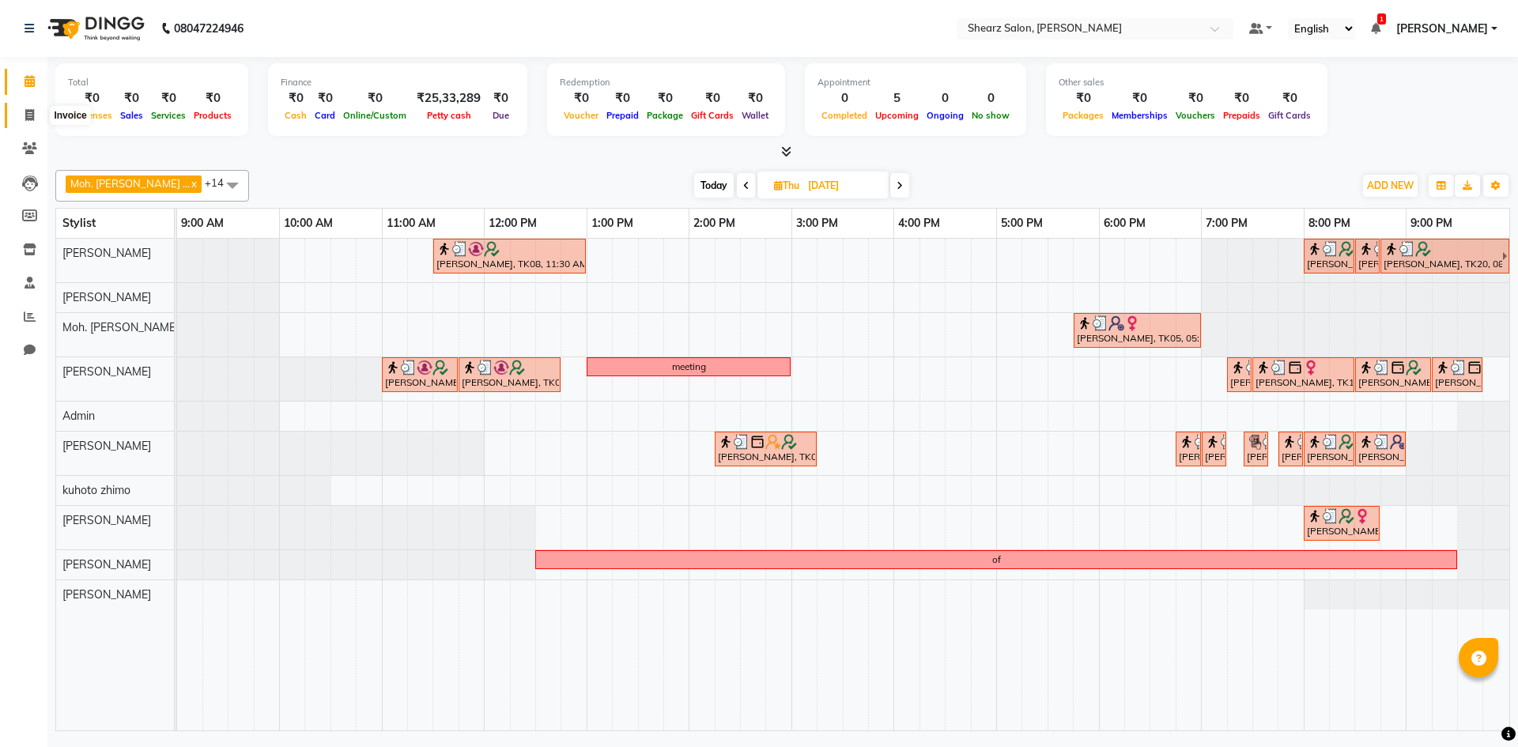
click at [28, 116] on icon at bounding box center [29, 115] width 9 height 12
select select "8159"
select select "service"
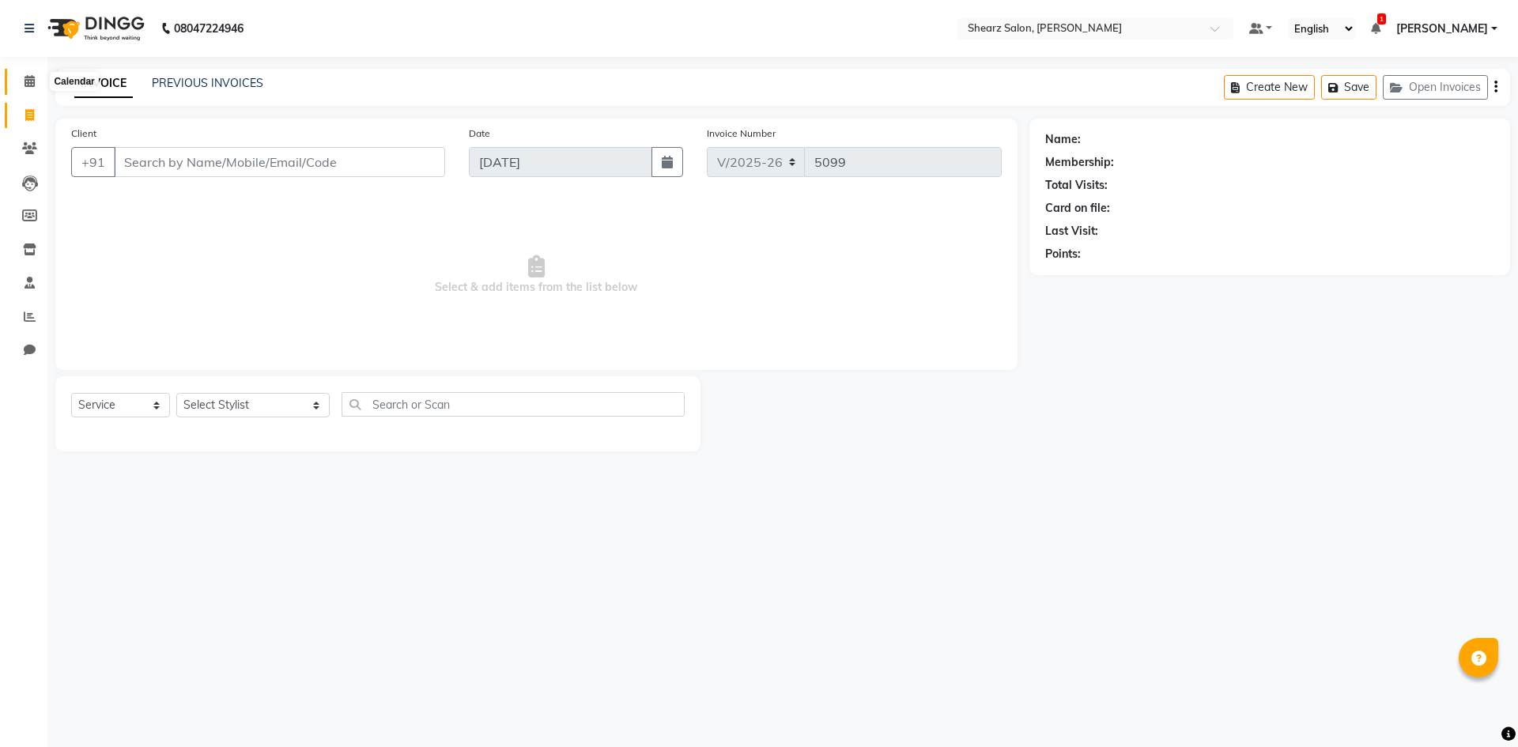
click at [31, 81] on icon at bounding box center [30, 81] width 10 height 12
